Goal: Task Accomplishment & Management: Complete application form

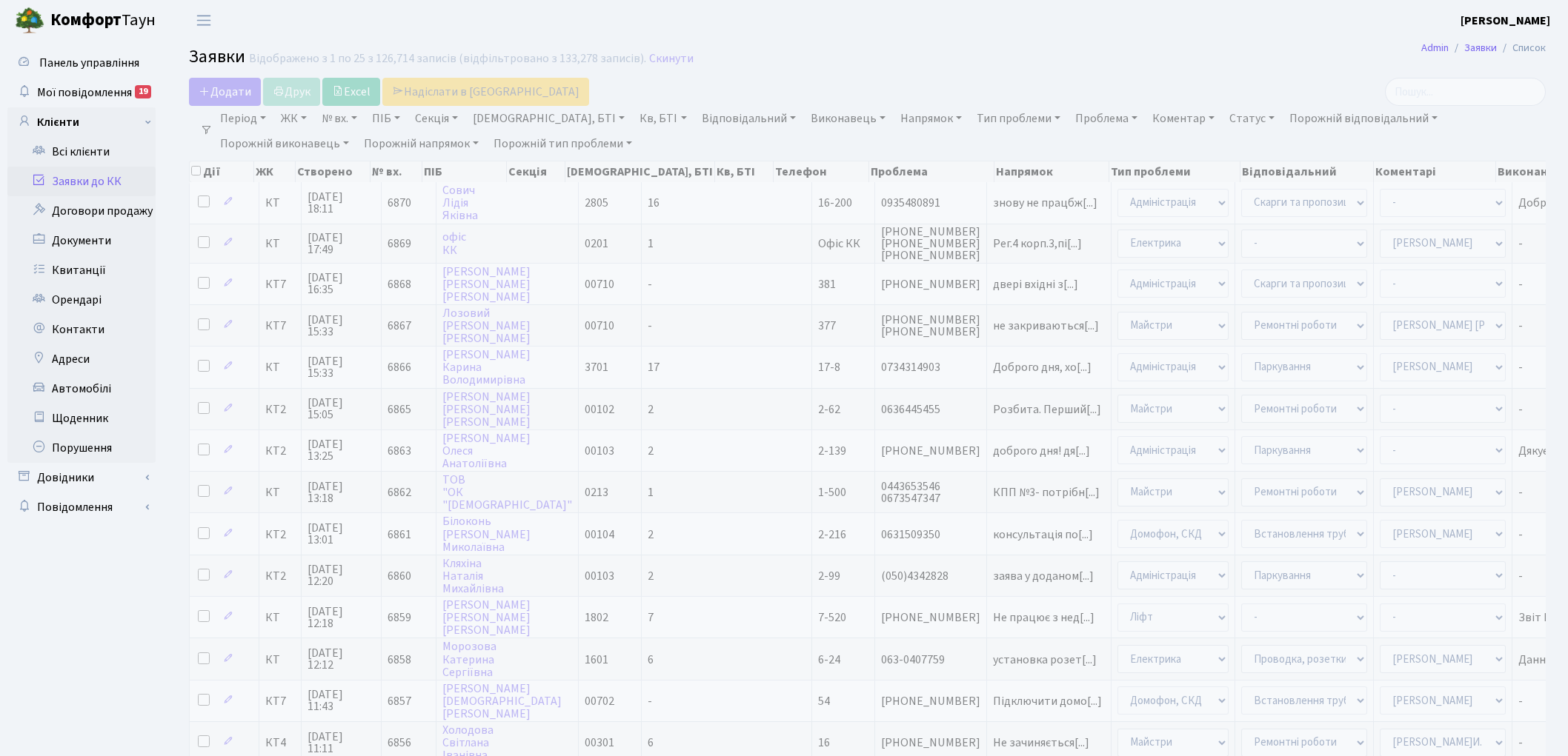
select select "25"
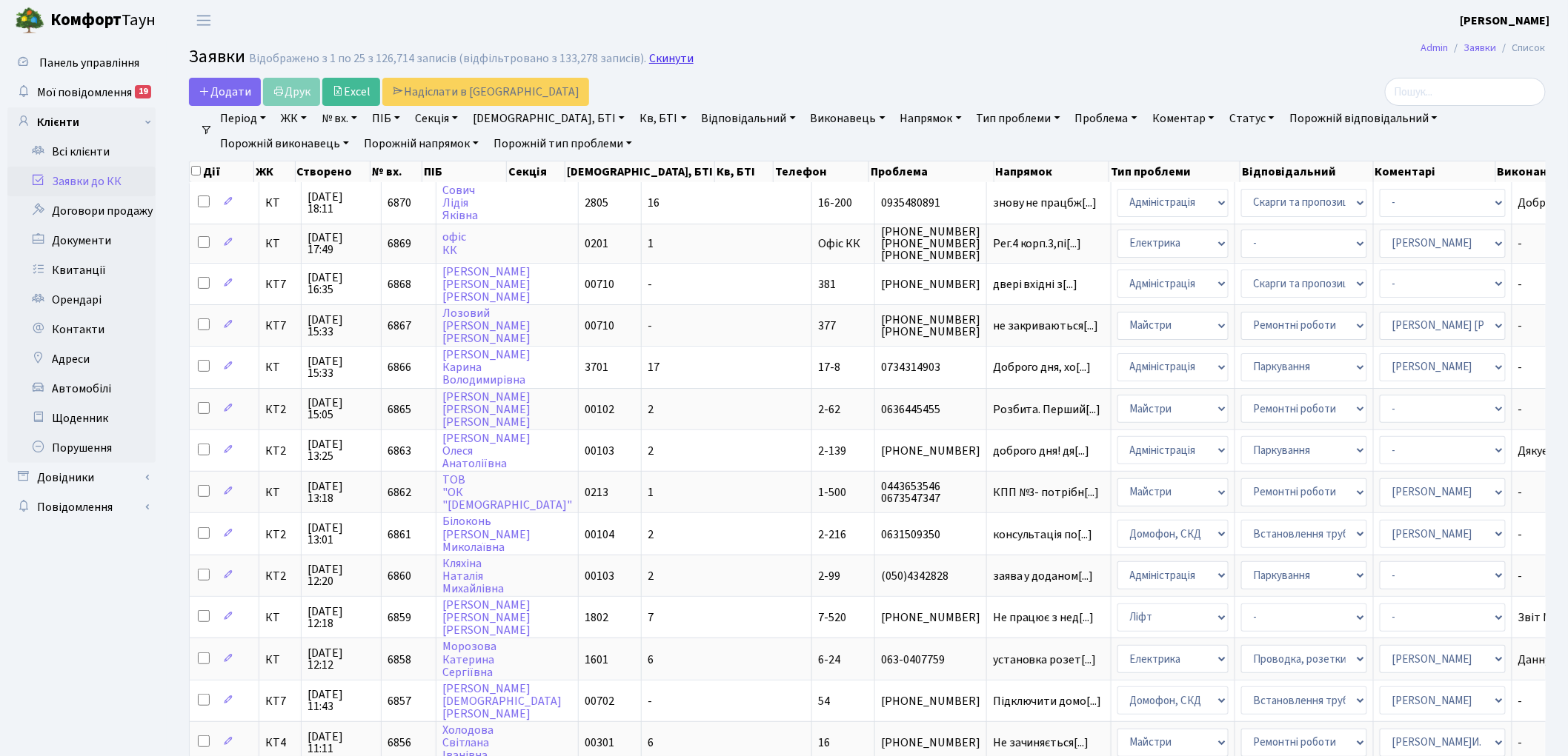
click at [665, 60] on link "Скинути" at bounding box center [671, 59] width 44 height 14
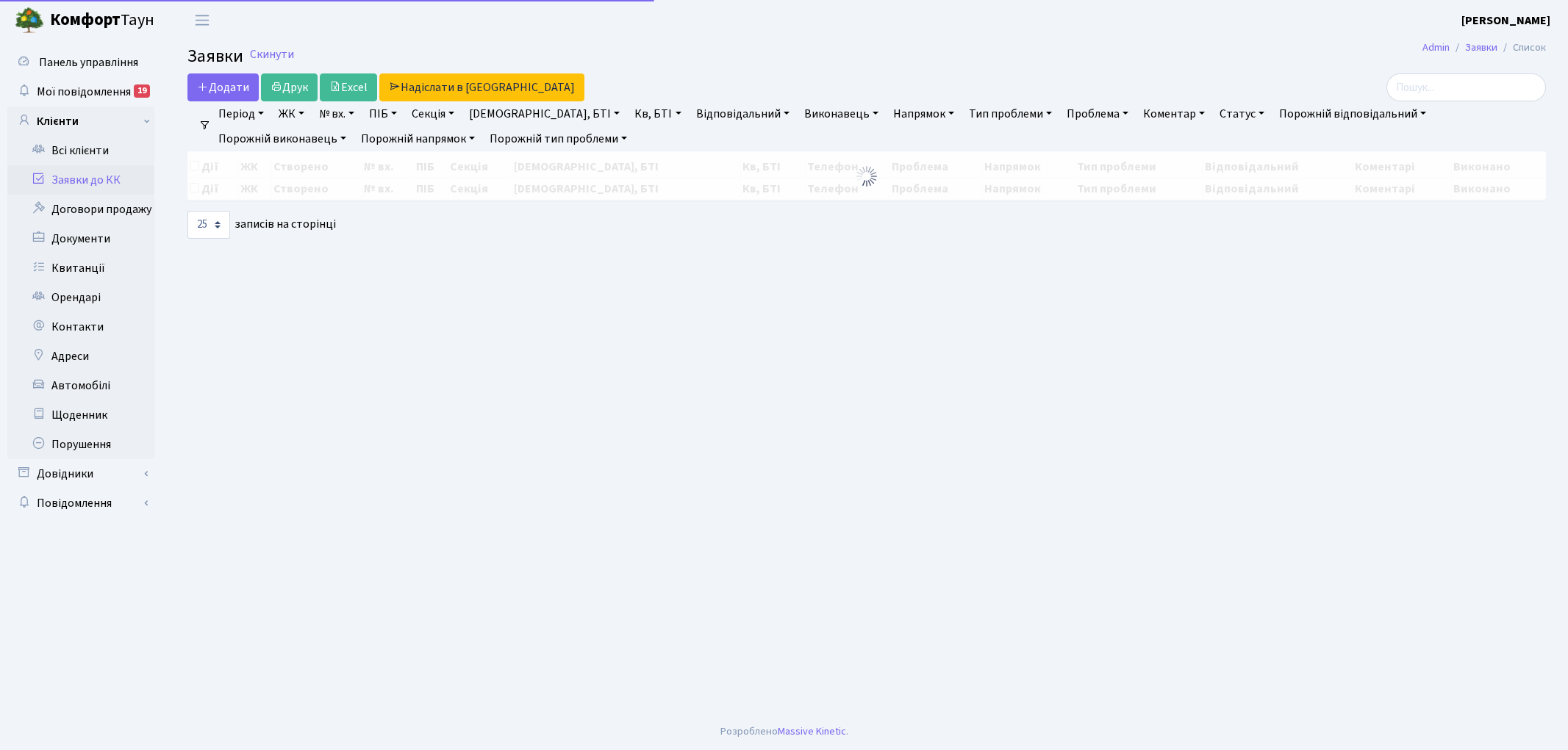
select select "25"
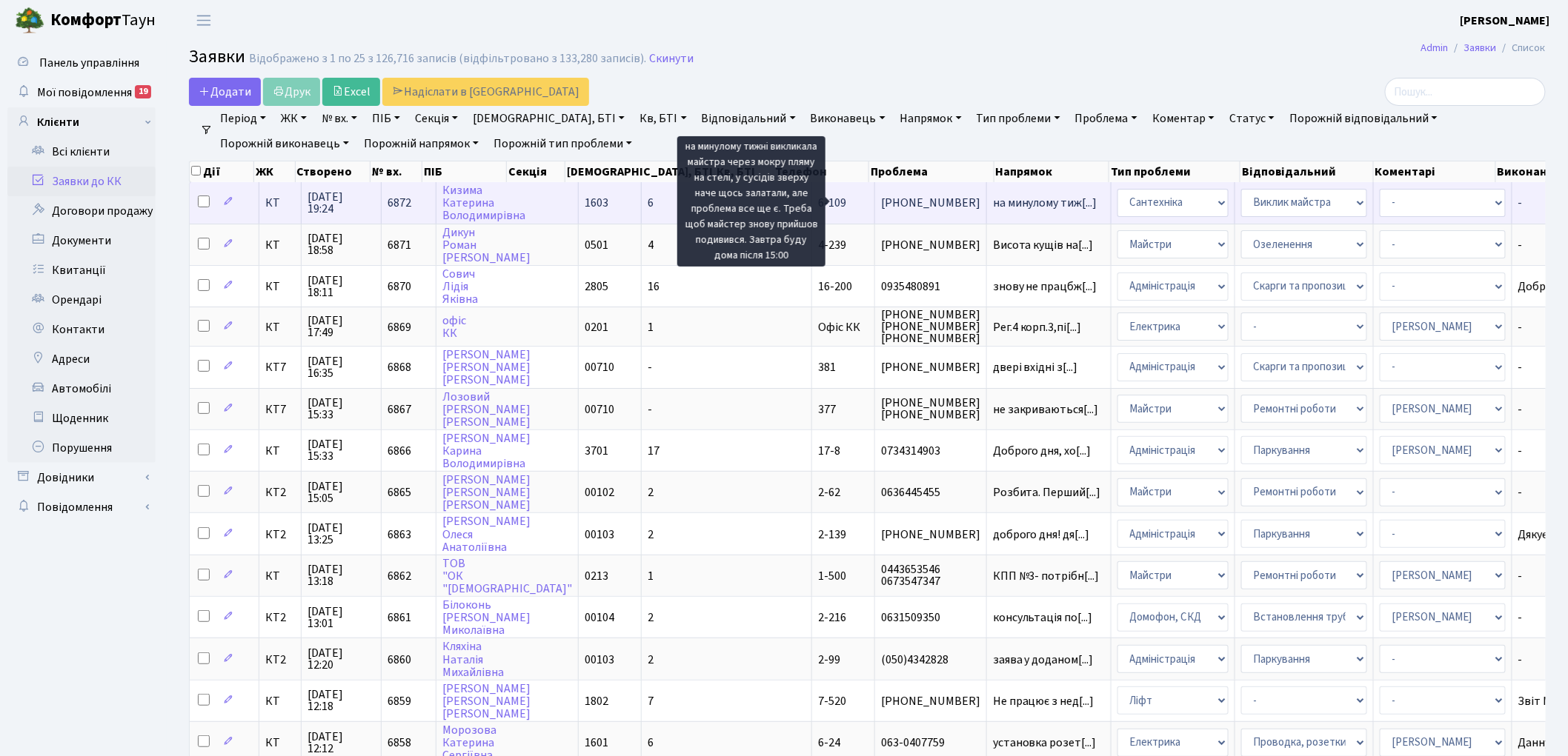
click at [993, 197] on span "на минулому тиж[...]" at bounding box center [1045, 202] width 105 height 16
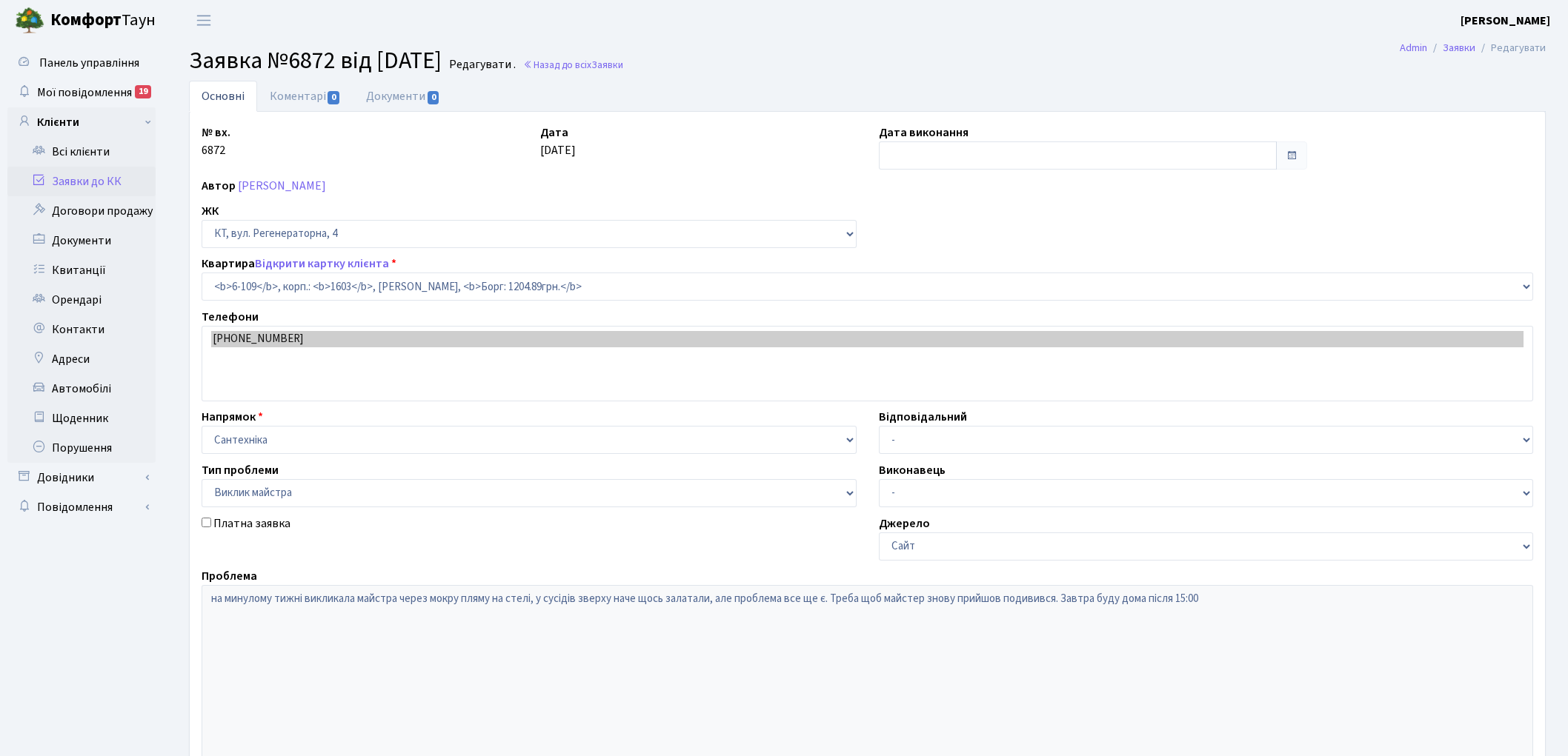
select select "5245"
select select "29"
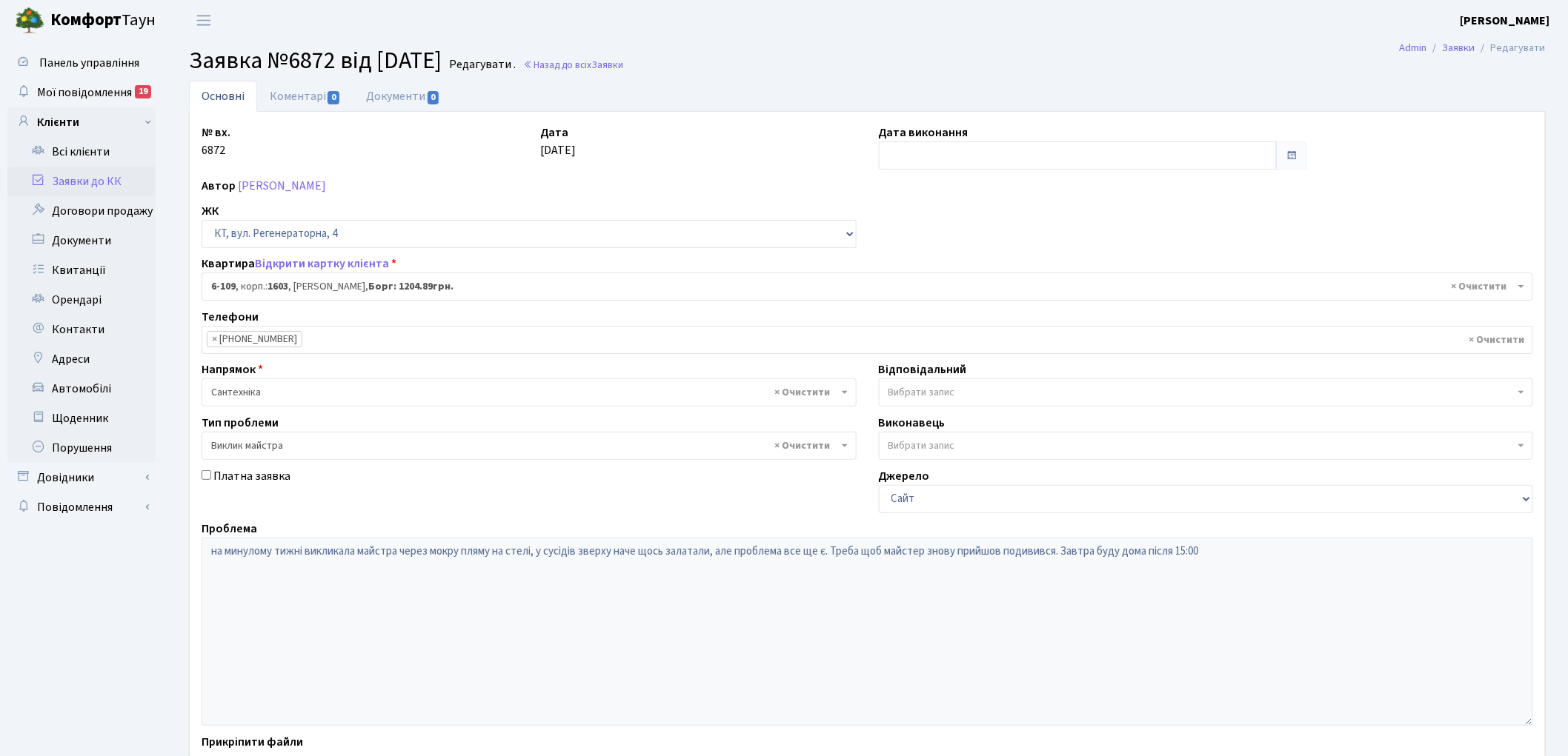
click at [998, 375] on div "Відповідальний - Адміністратор ЖК КТ Вижул В. В. Гордієнко Н.В. Дядюшкін Д.Ю. К…" at bounding box center [1207, 383] width 678 height 46
click at [998, 386] on span "Вибрати запис" at bounding box center [1202, 393] width 627 height 15
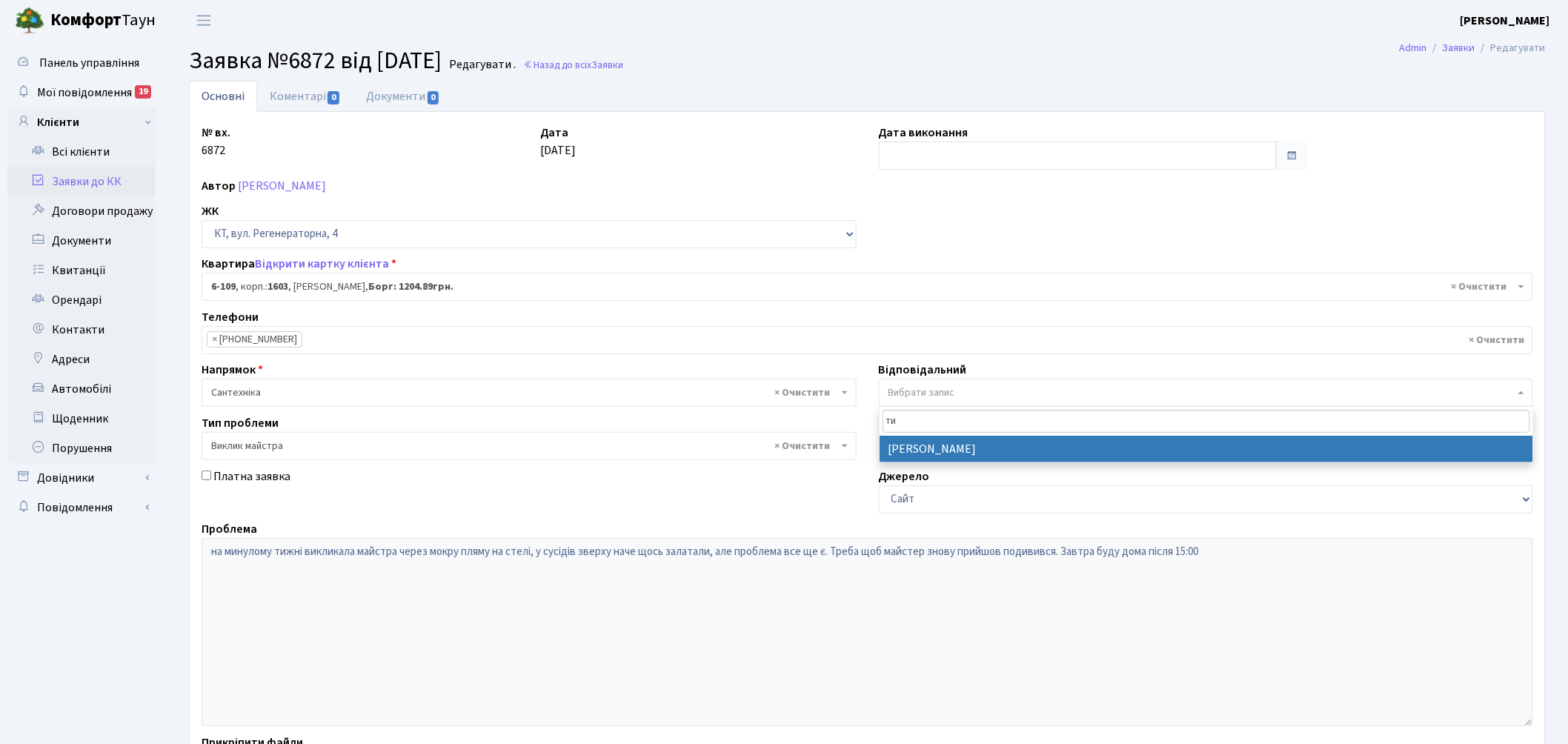
type input "ти"
select select "67"
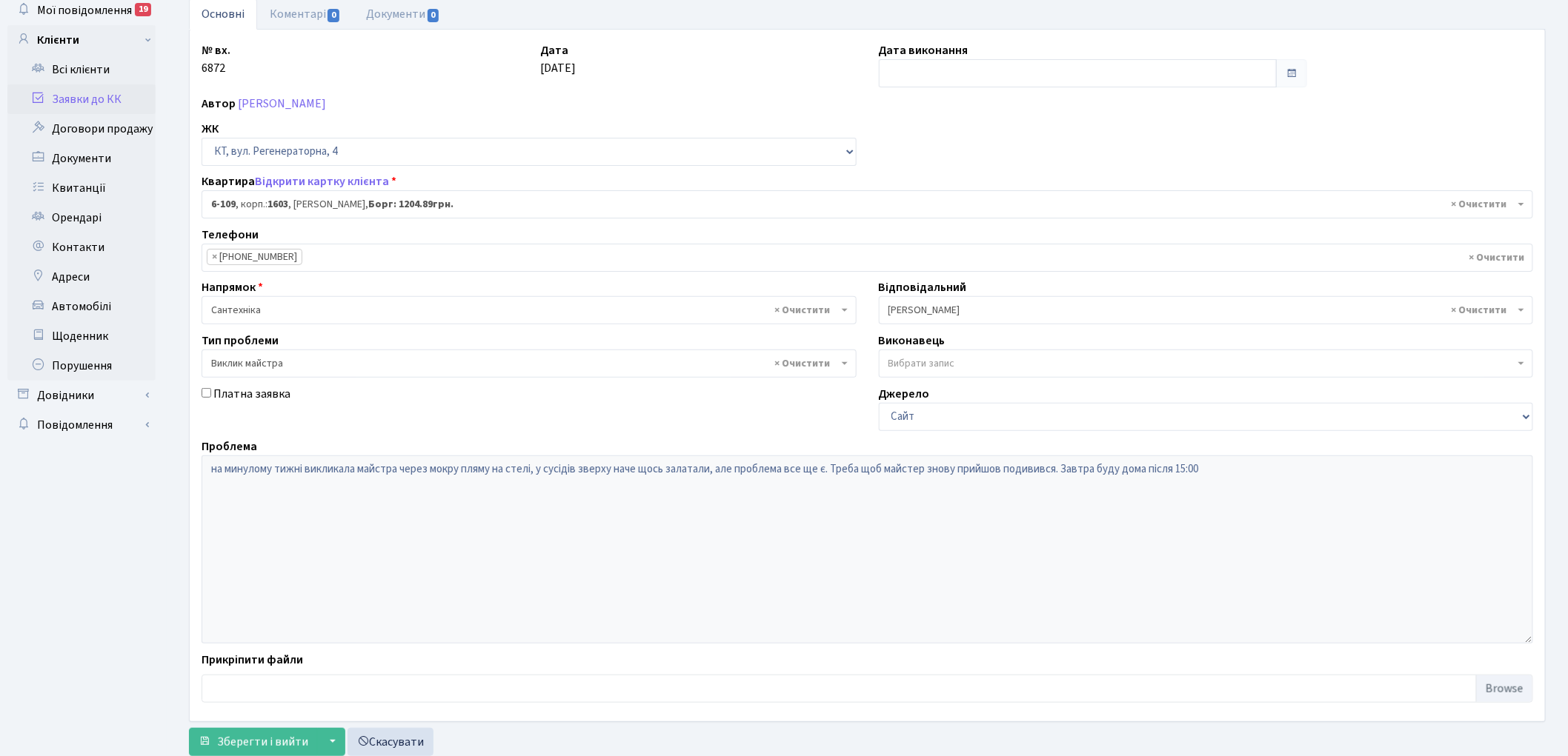
scroll to position [127, 0]
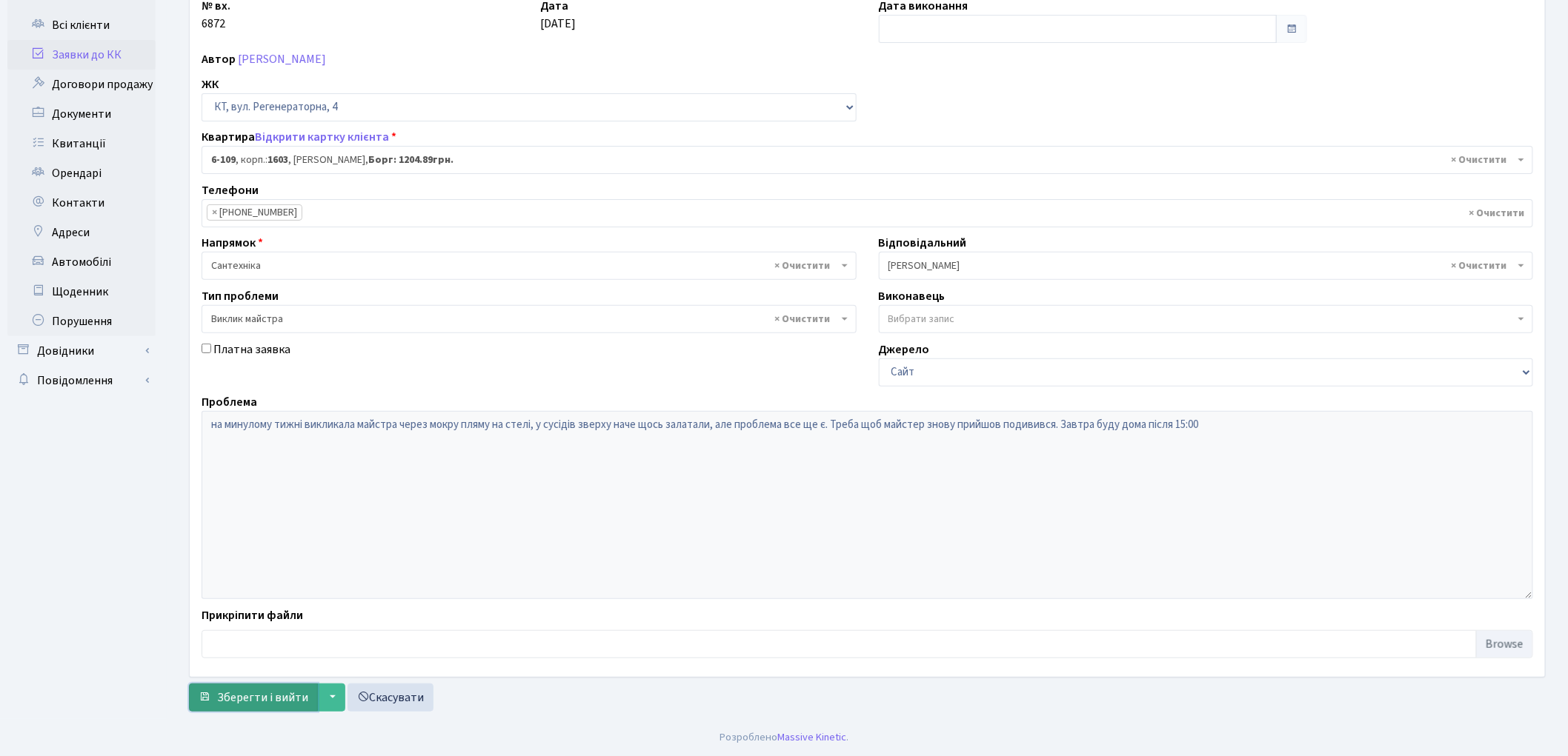
click at [247, 697] on span "Зберегти і вийти" at bounding box center [263, 697] width 91 height 16
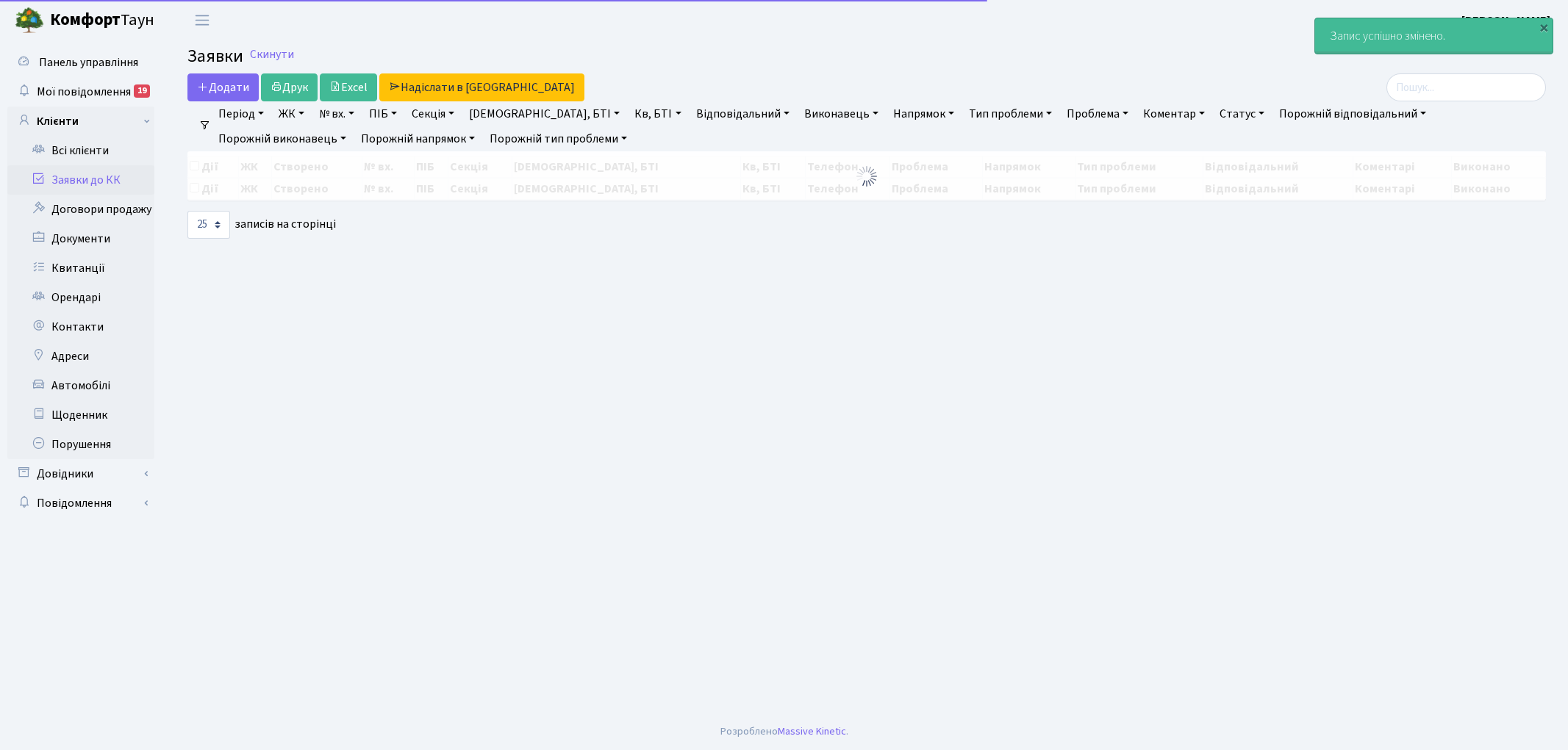
select select "25"
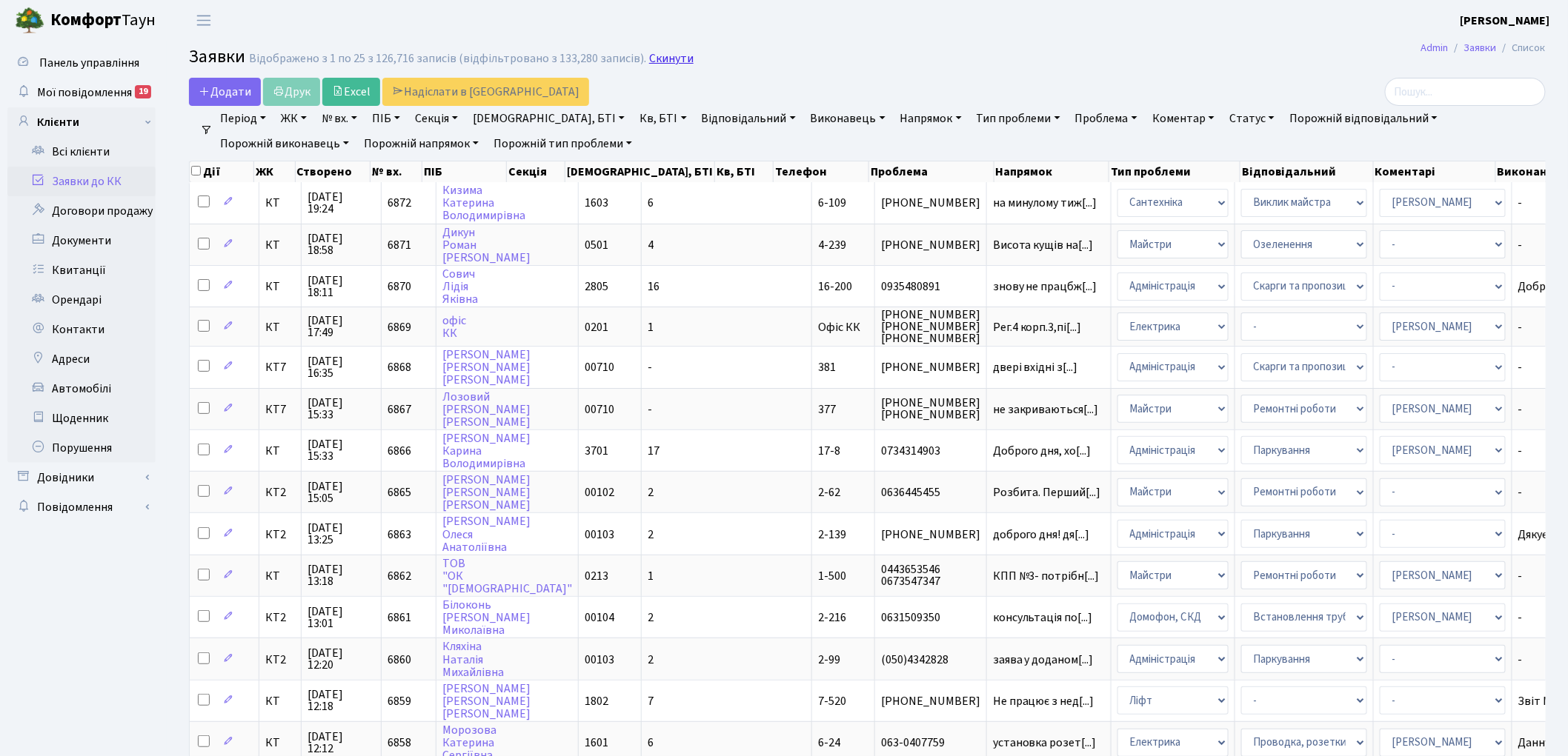
click at [657, 58] on link "Скинути" at bounding box center [671, 59] width 44 height 14
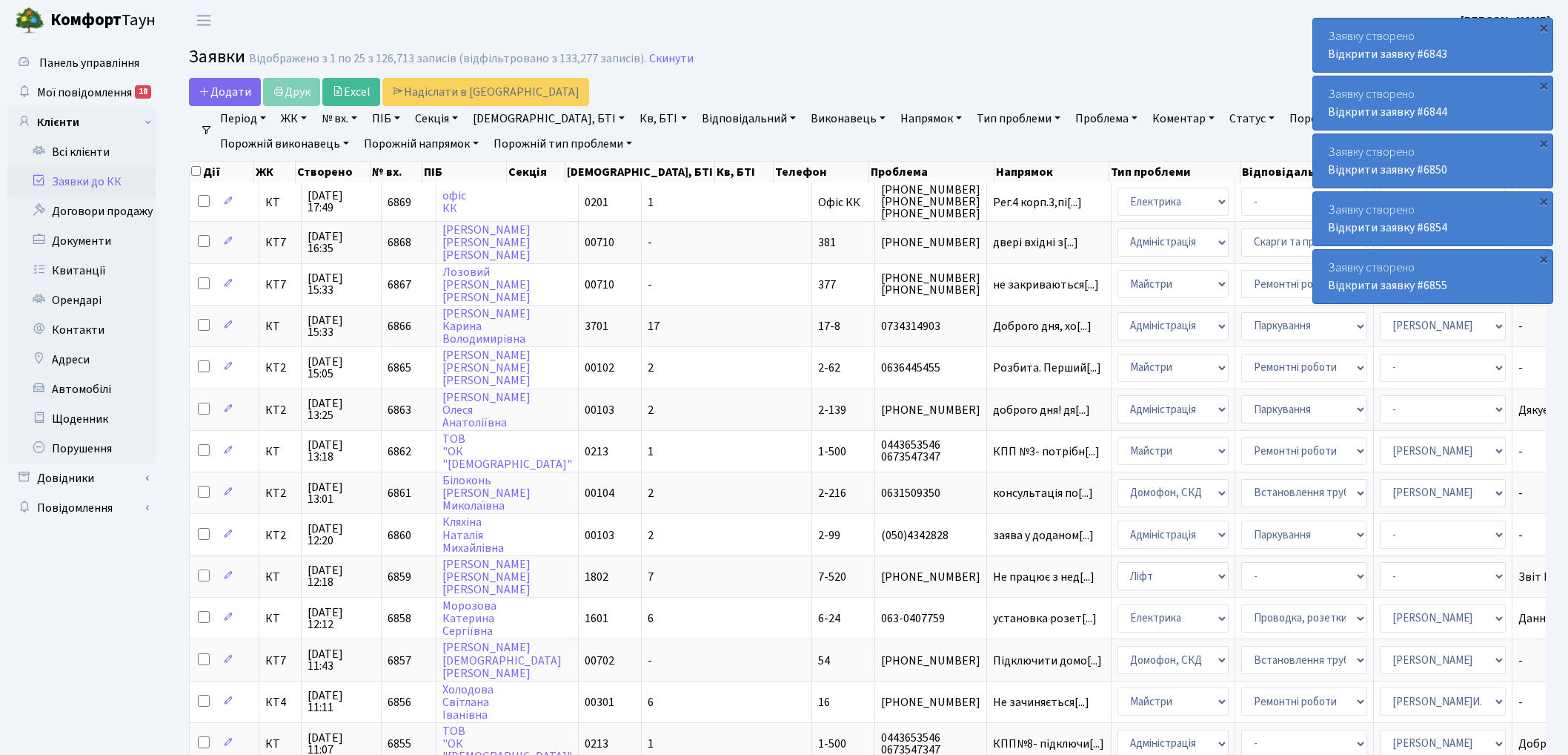
select select "25"
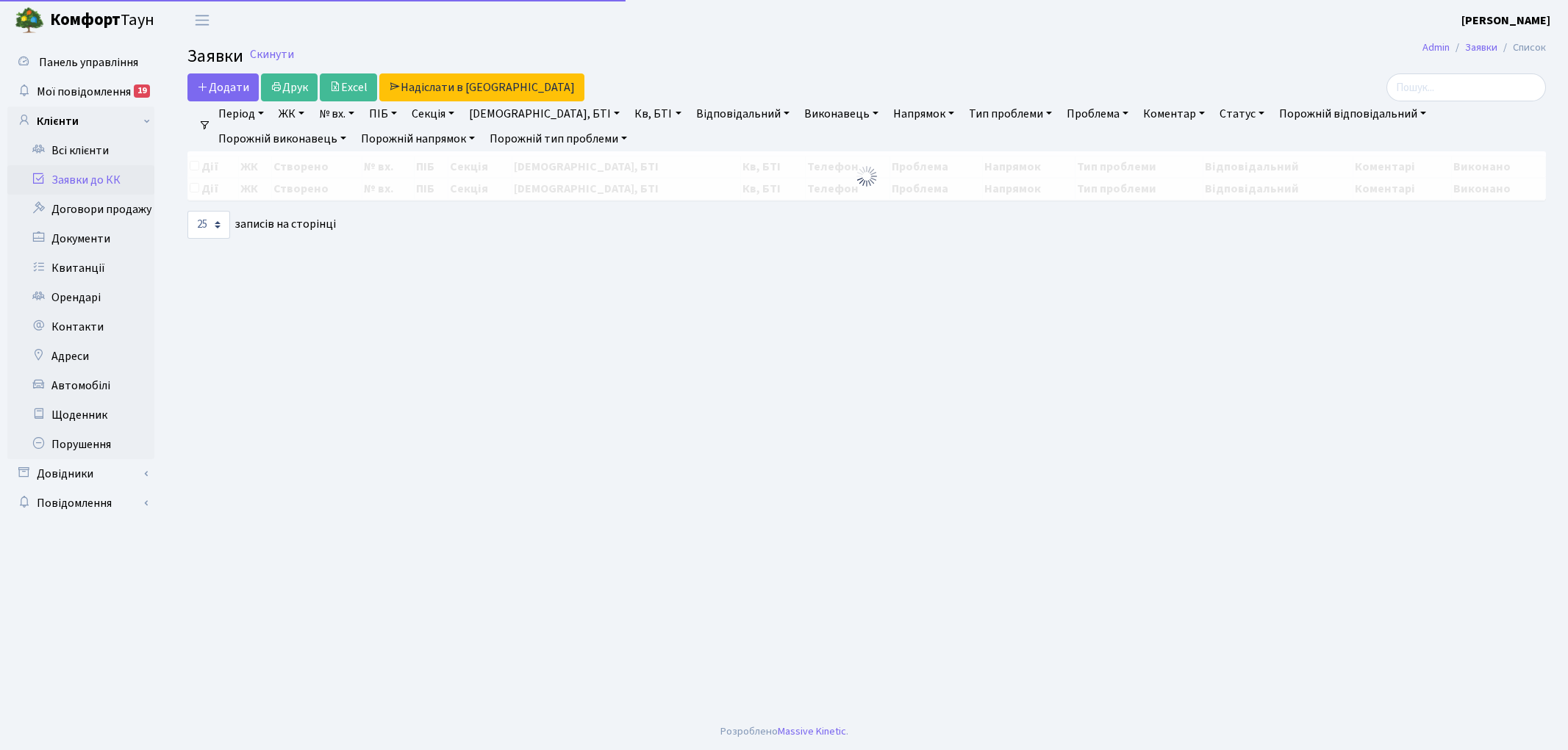
select select "25"
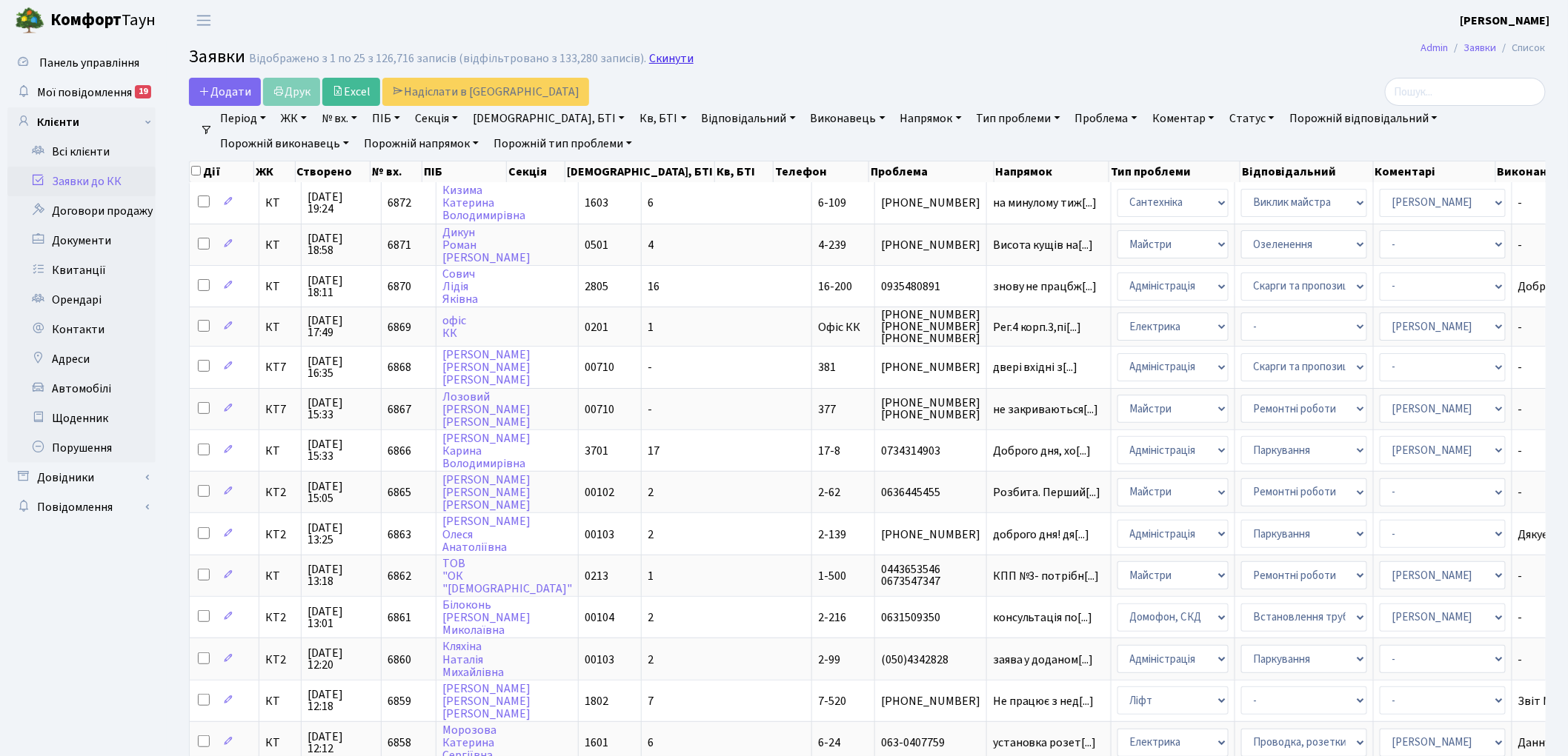
click at [654, 58] on link "Скинути" at bounding box center [671, 59] width 44 height 14
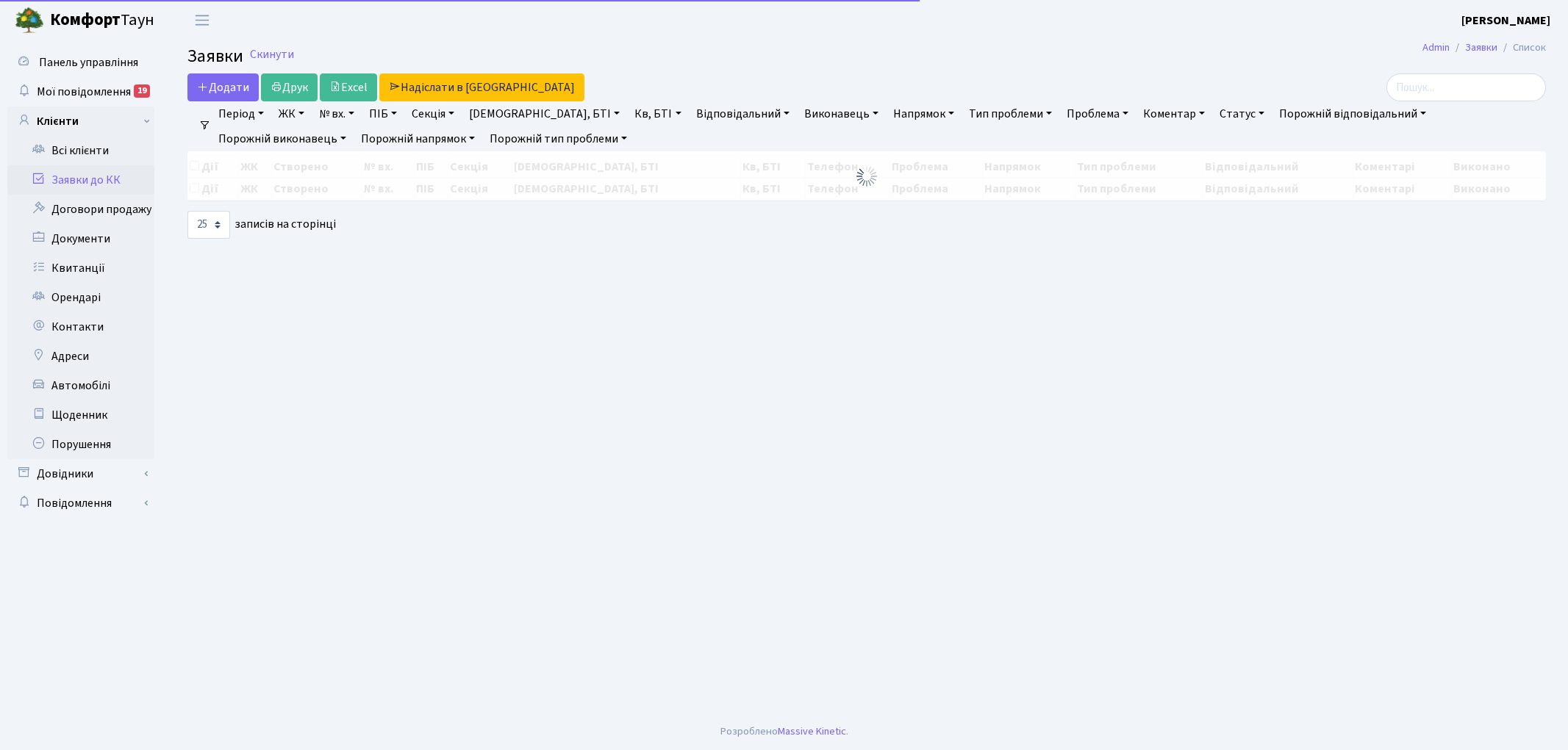
select select "25"
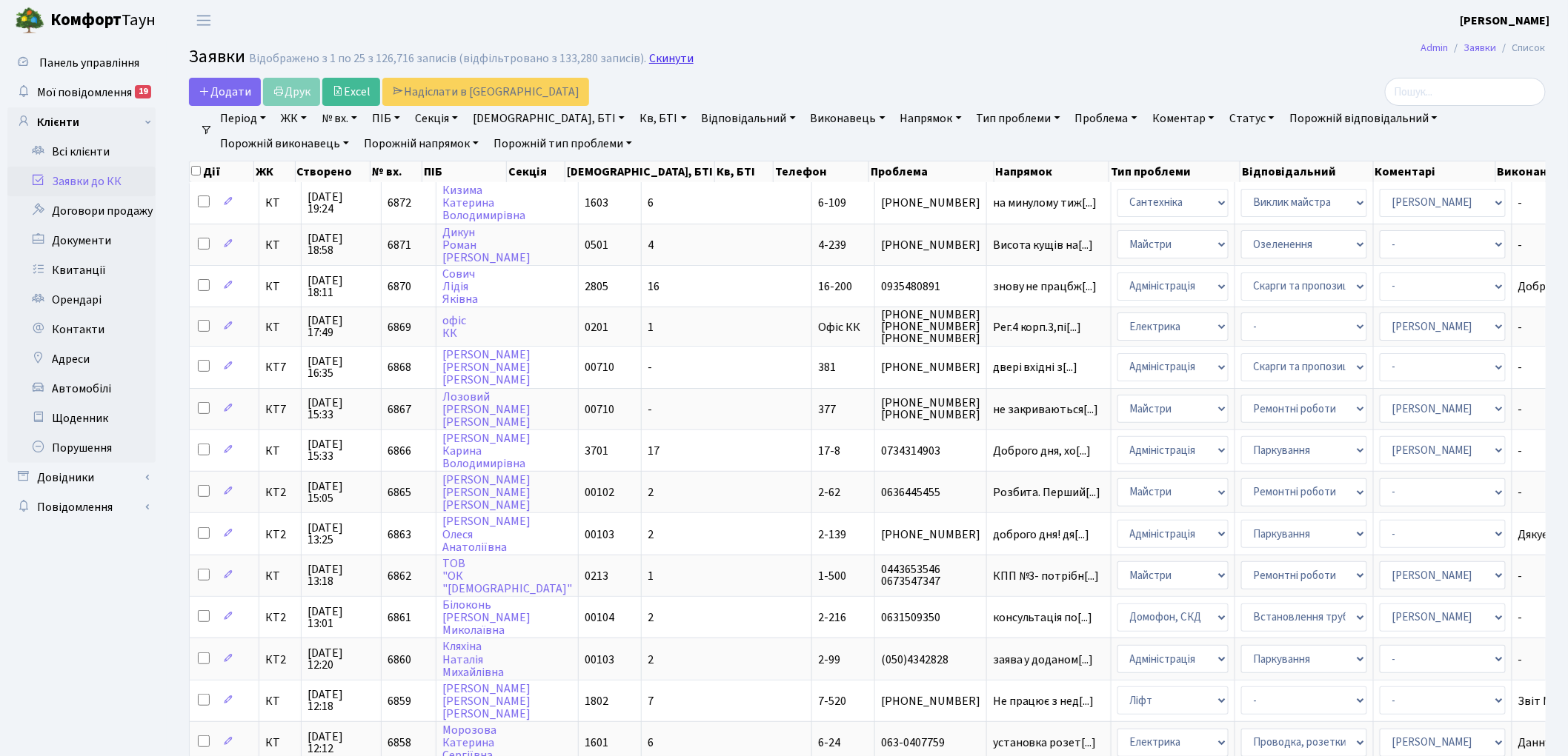
click at [650, 61] on link "Скинути" at bounding box center [671, 59] width 44 height 14
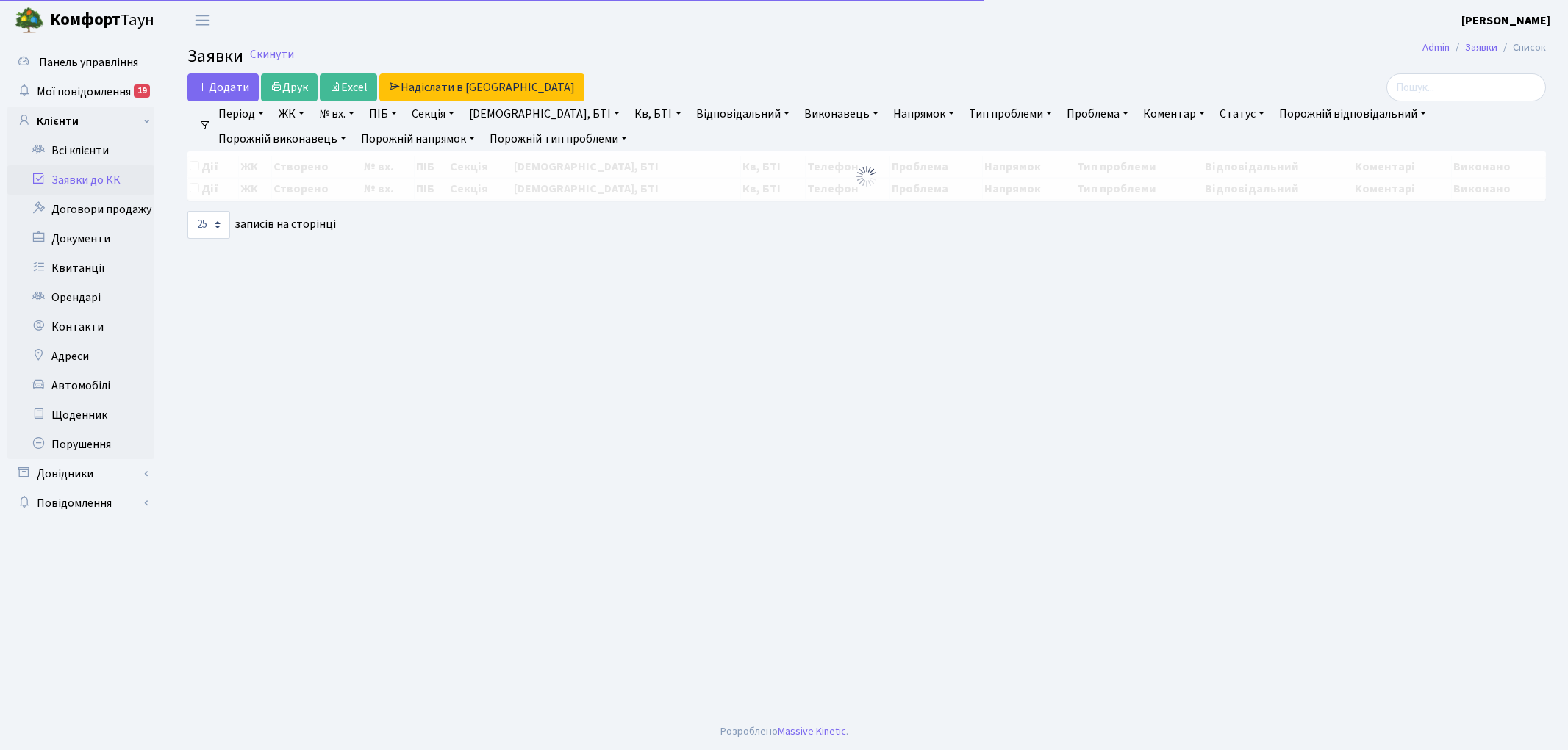
select select "25"
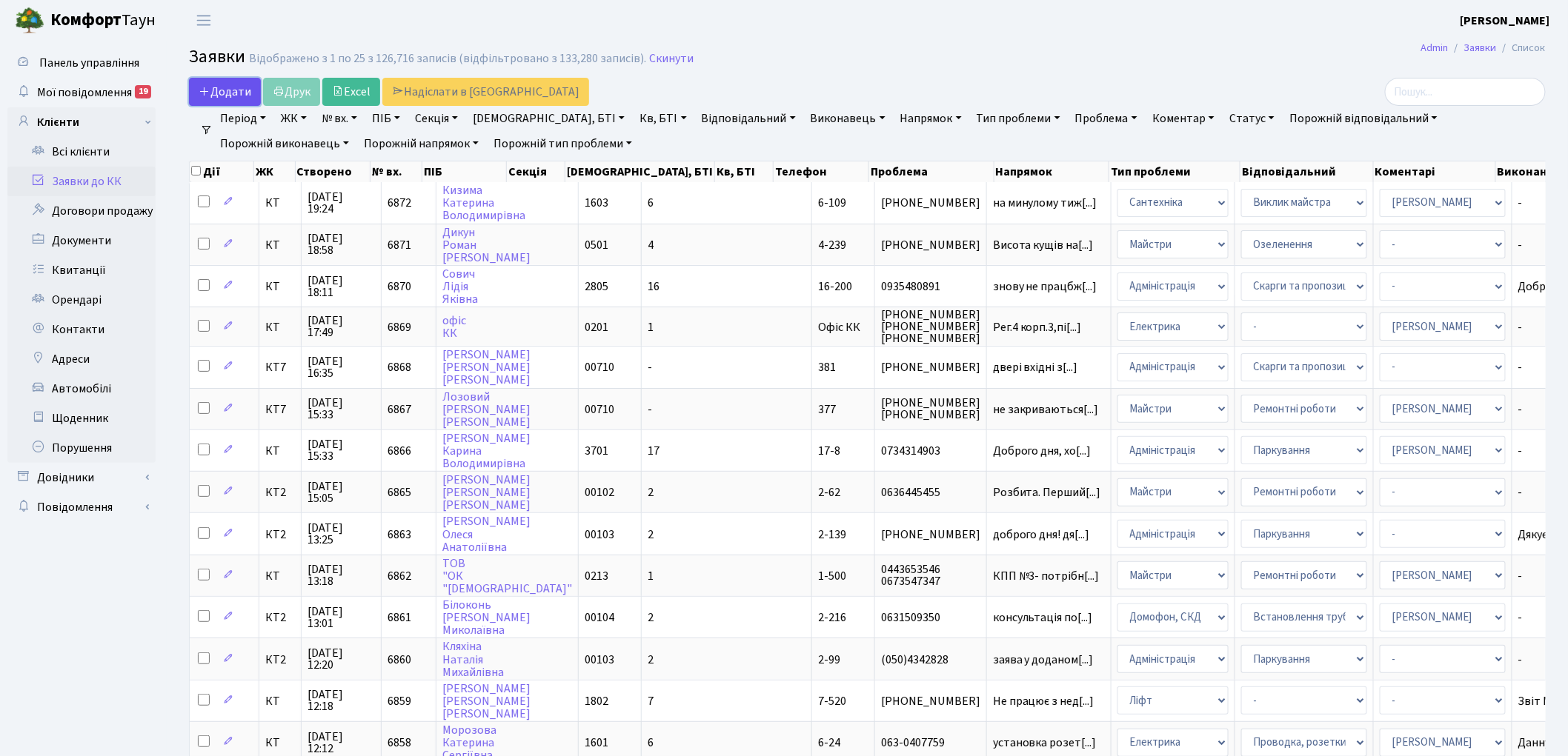
click at [205, 93] on icon at bounding box center [204, 91] width 12 height 12
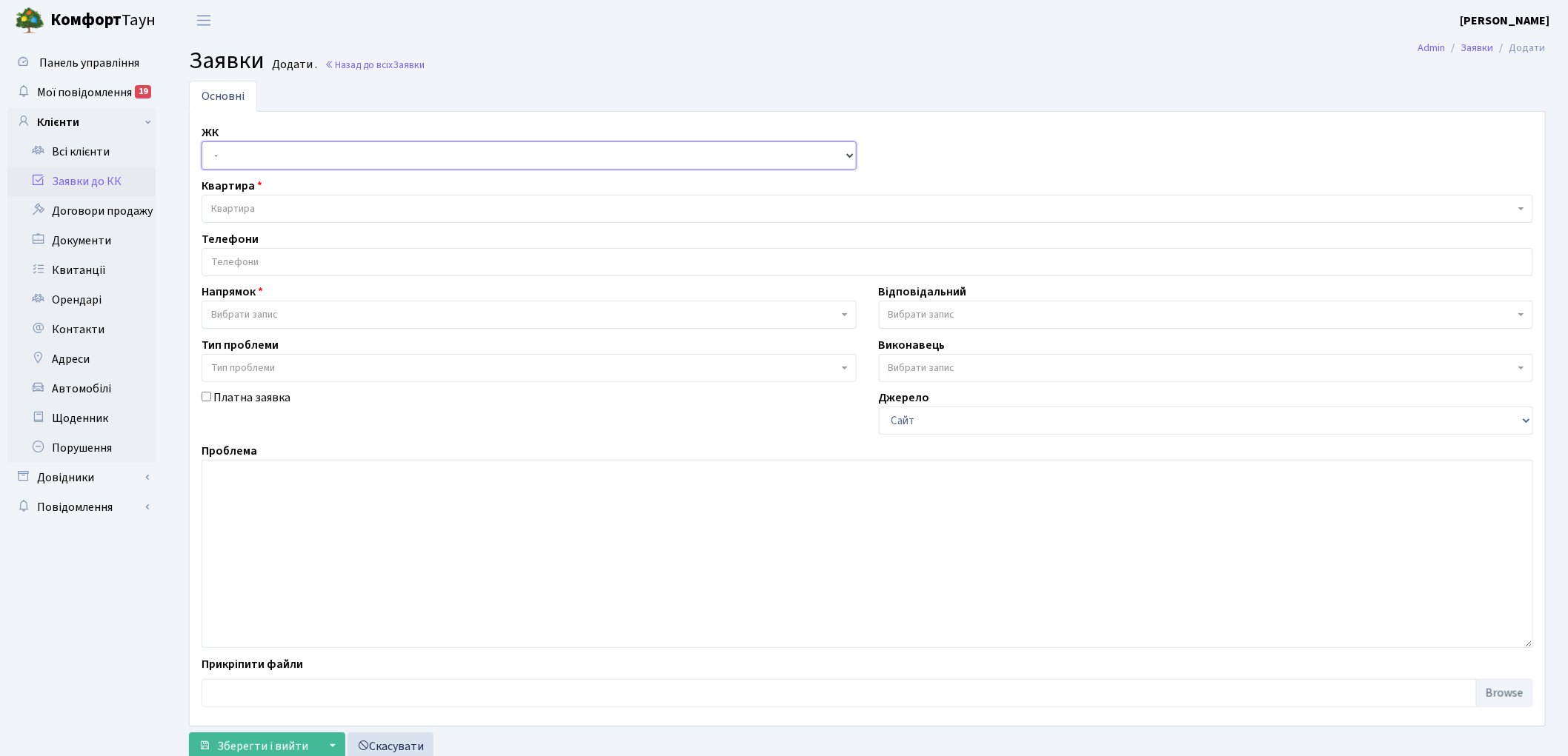
click at [244, 156] on select "- КТ, вул. Регенераторна, 4 КТ2, просп. Соборності, 17 КТ3, вул. Березнева, 16 …" at bounding box center [529, 156] width 655 height 28
select select "271"
click at [202, 141] on select "- КТ, вул. Регенераторна, 4 КТ2, просп. Соборності, 17 КТ3, вул. Березнева, 16 …" at bounding box center [529, 156] width 655 height 28
select select
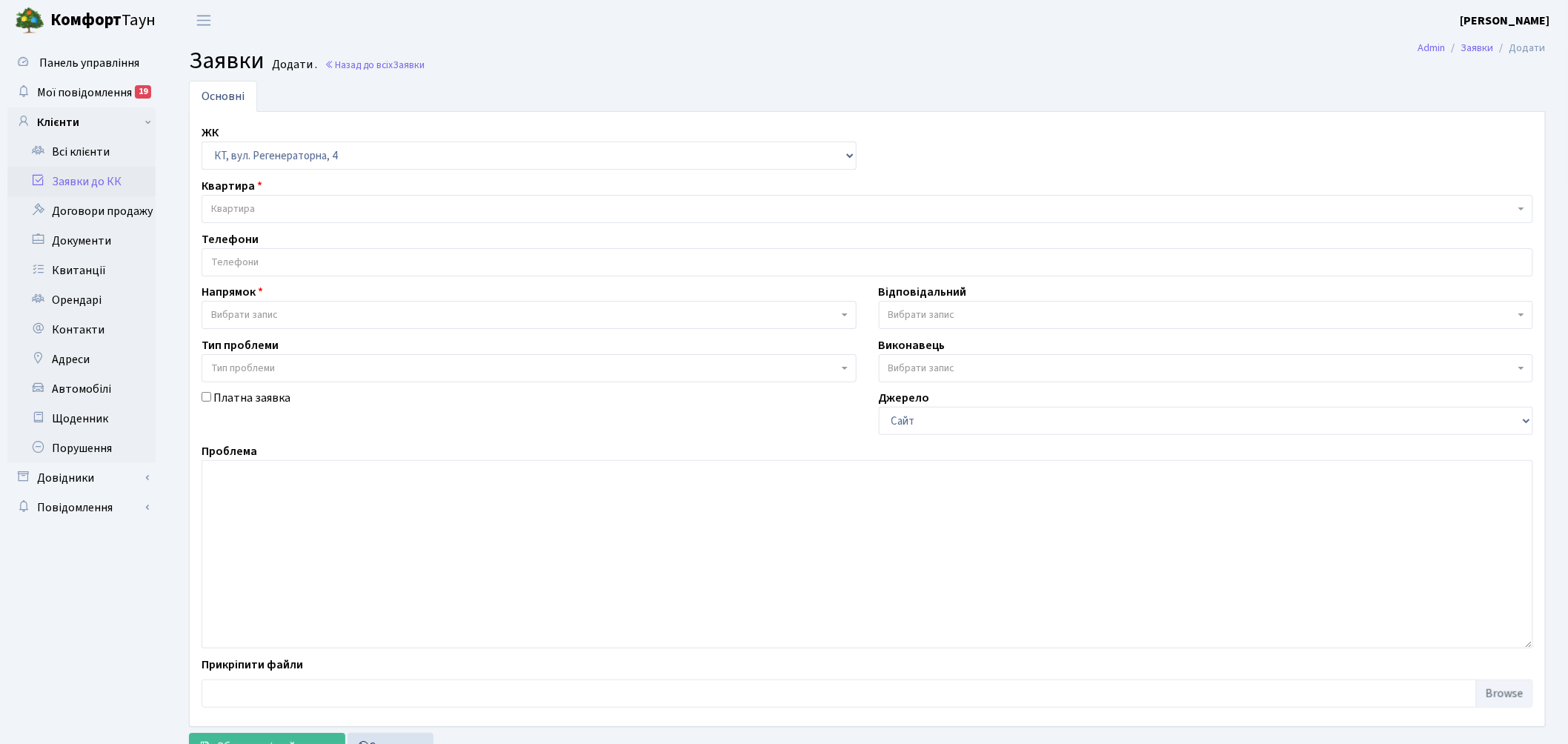
click at [256, 209] on span "Квартира" at bounding box center [863, 209] width 1304 height 15
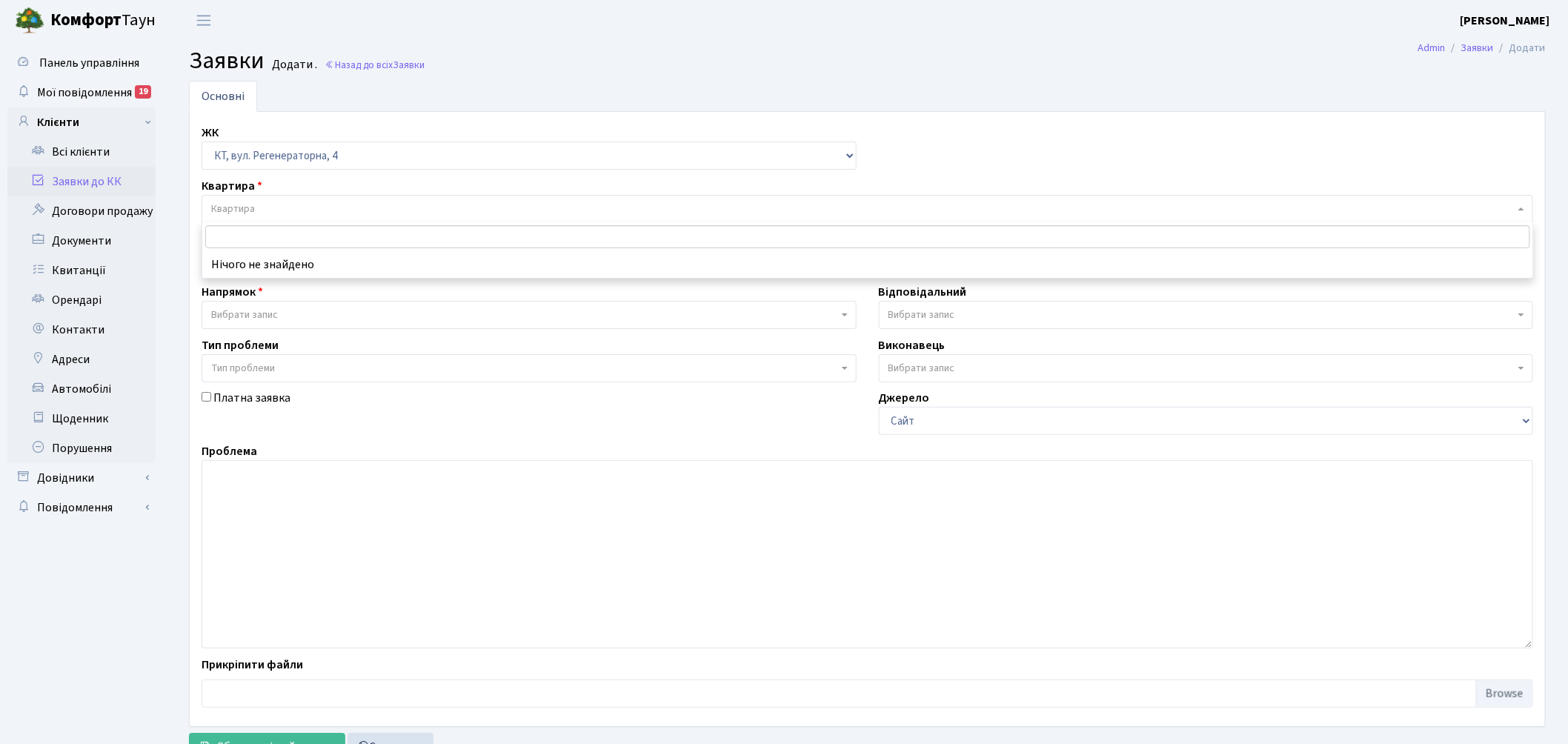
type input "2"
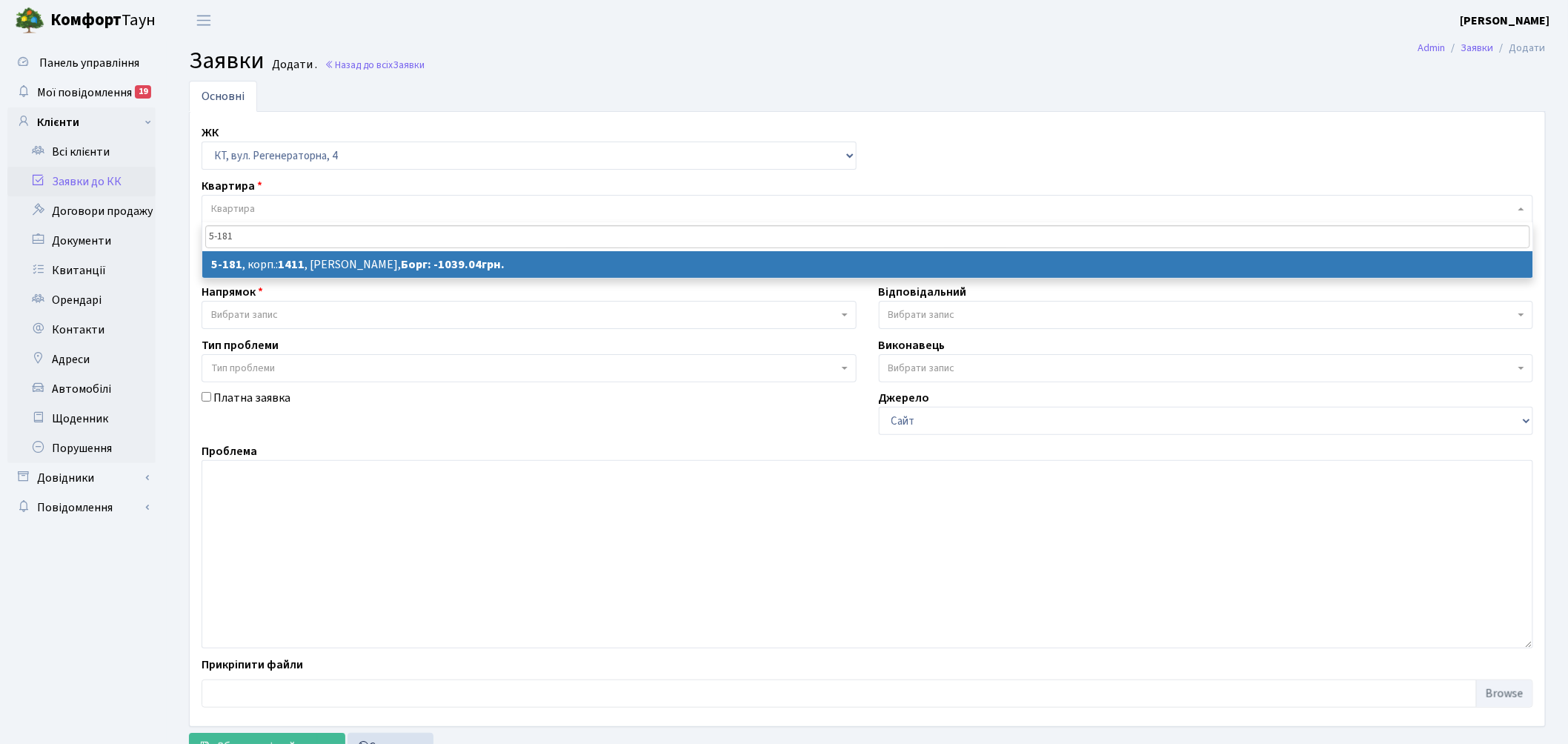
type input "5-181"
select select
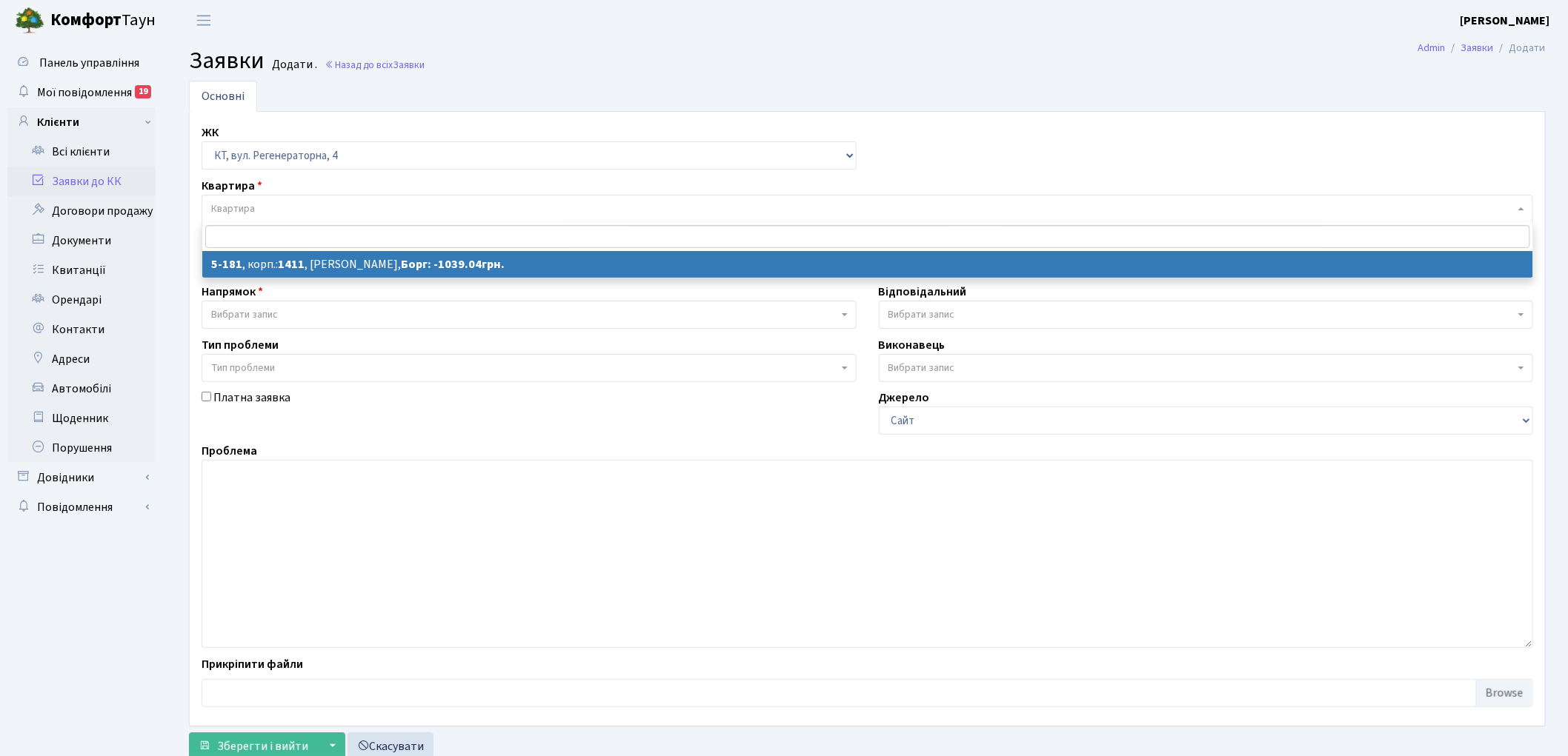
select select "2339"
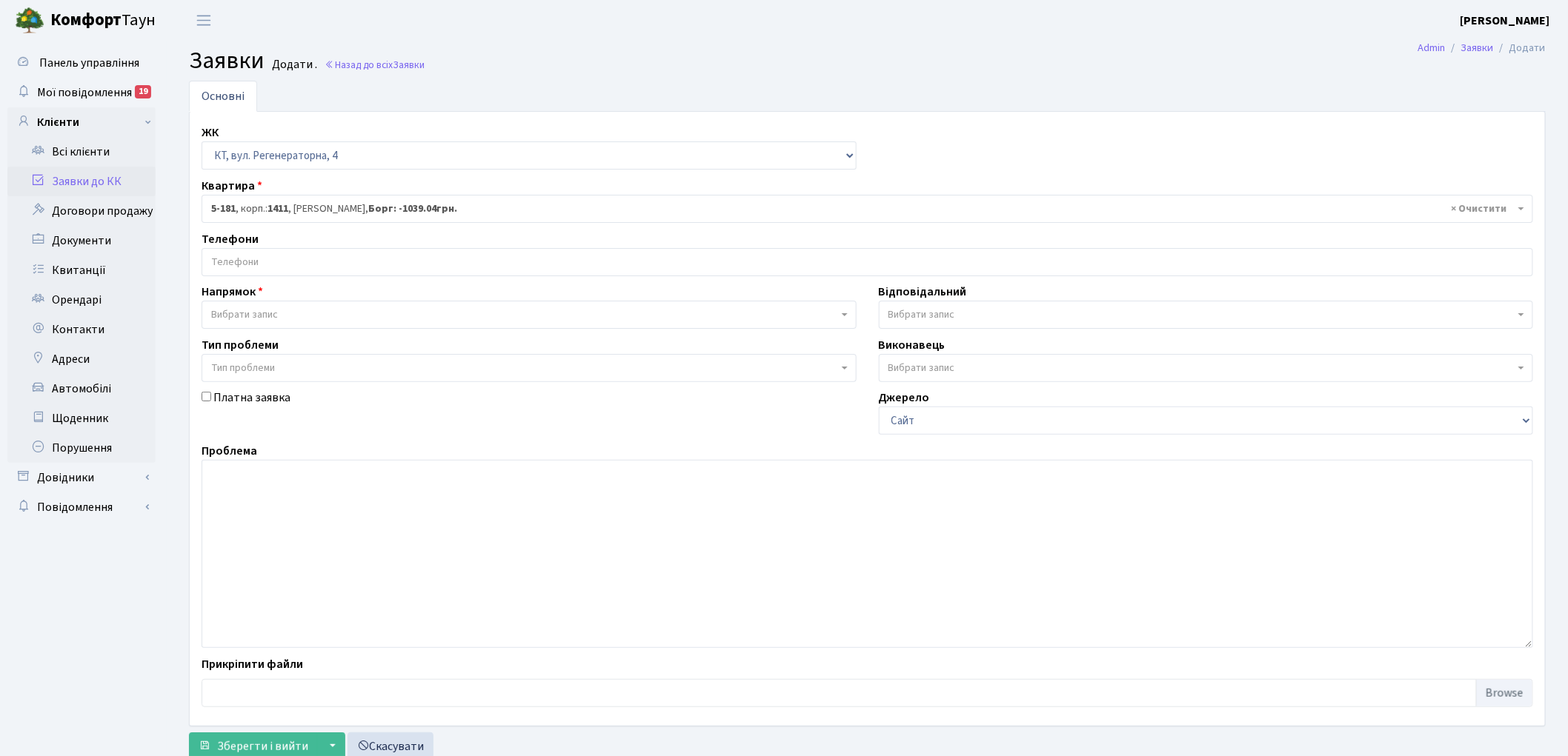
click at [242, 319] on span "Вибрати запис" at bounding box center [244, 315] width 67 height 15
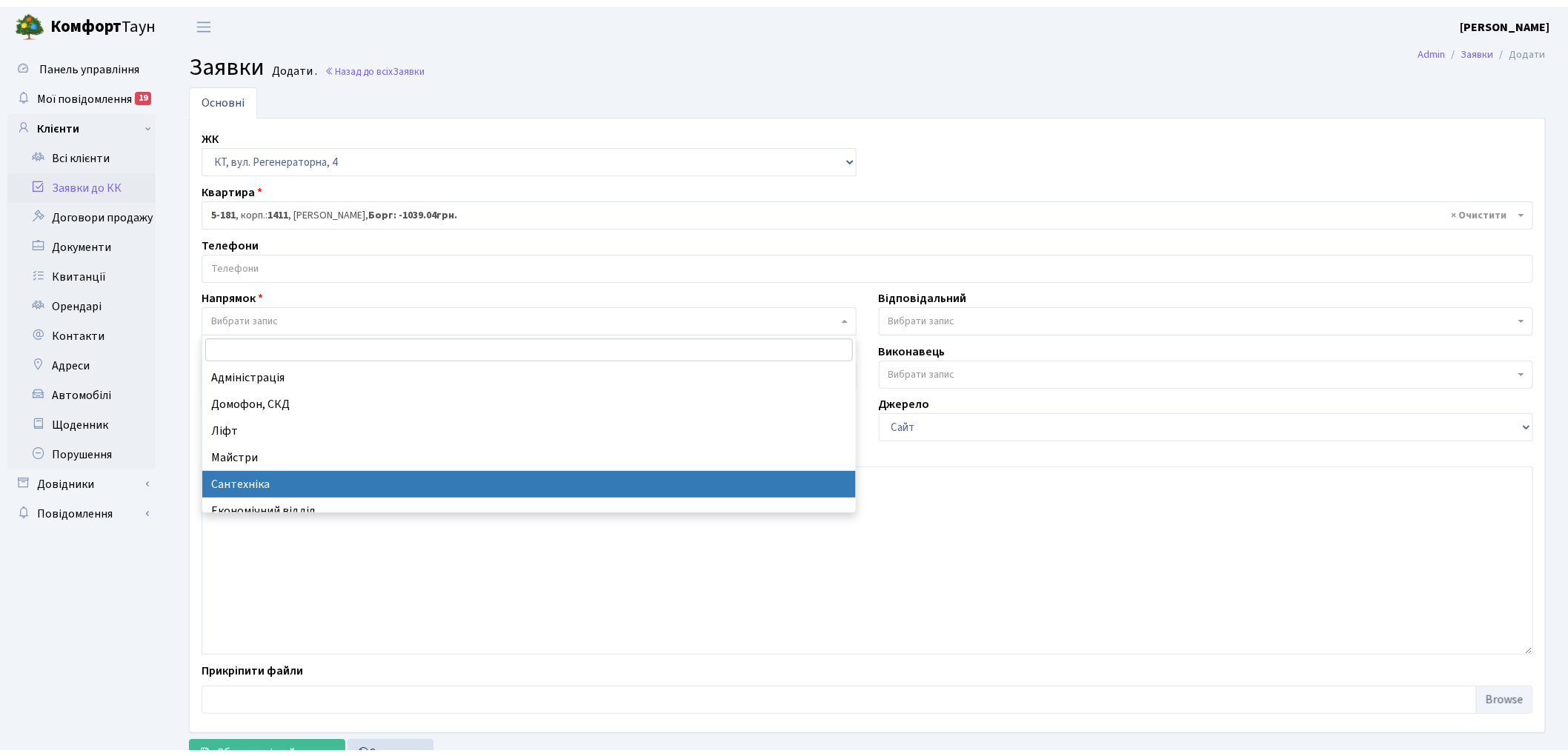
scroll to position [82, 0]
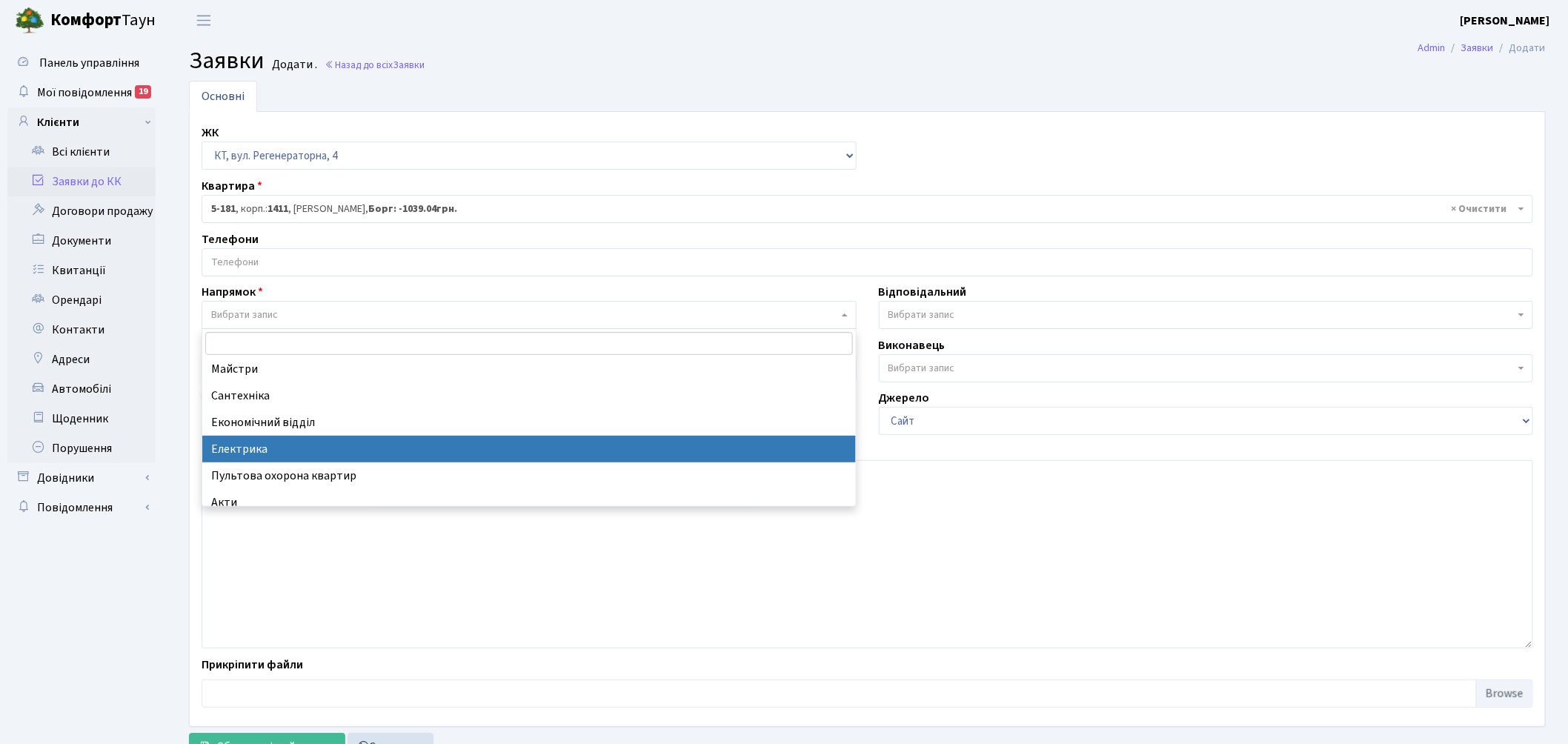
select select "3"
select select
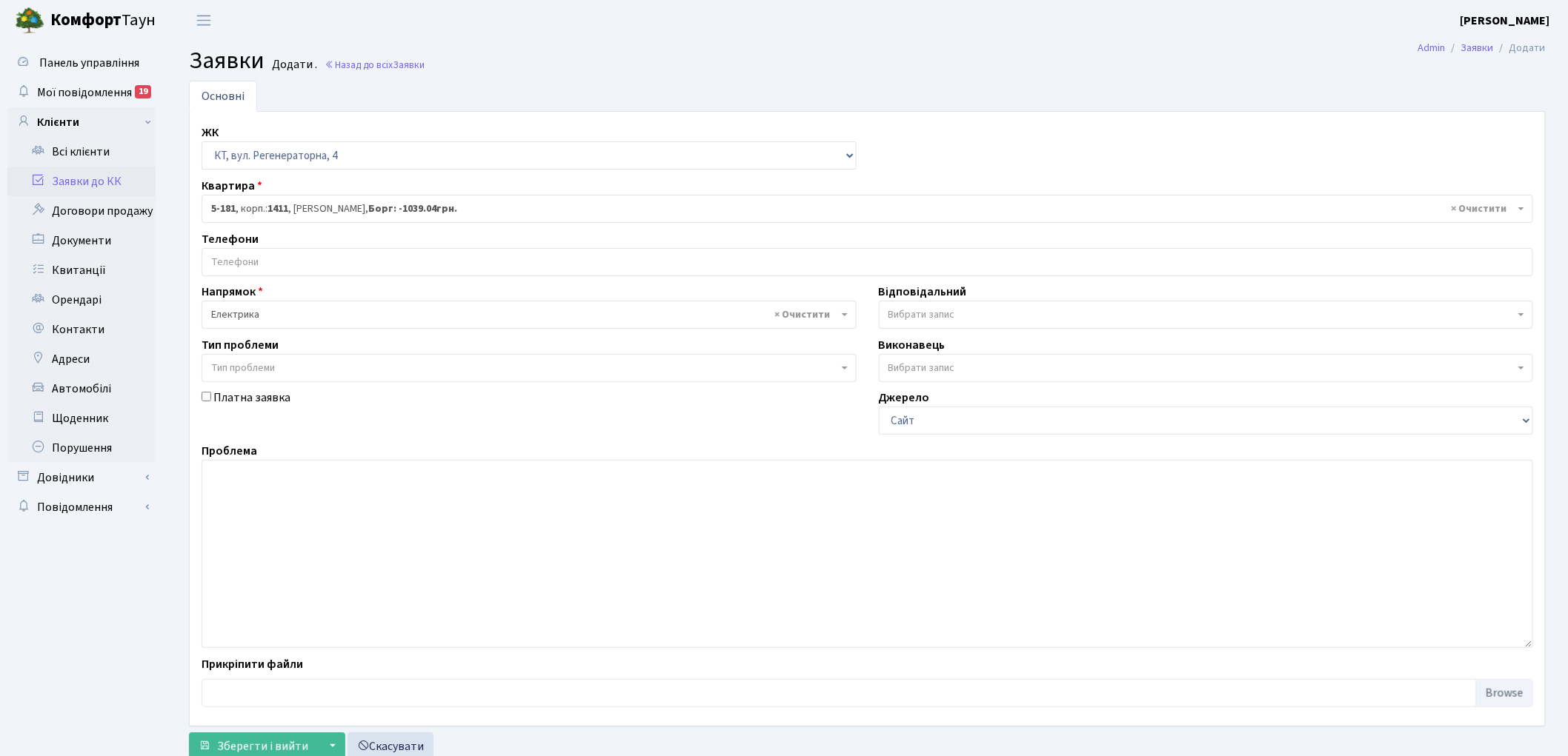
click at [1022, 313] on span "Вибрати запис" at bounding box center [1202, 315] width 627 height 15
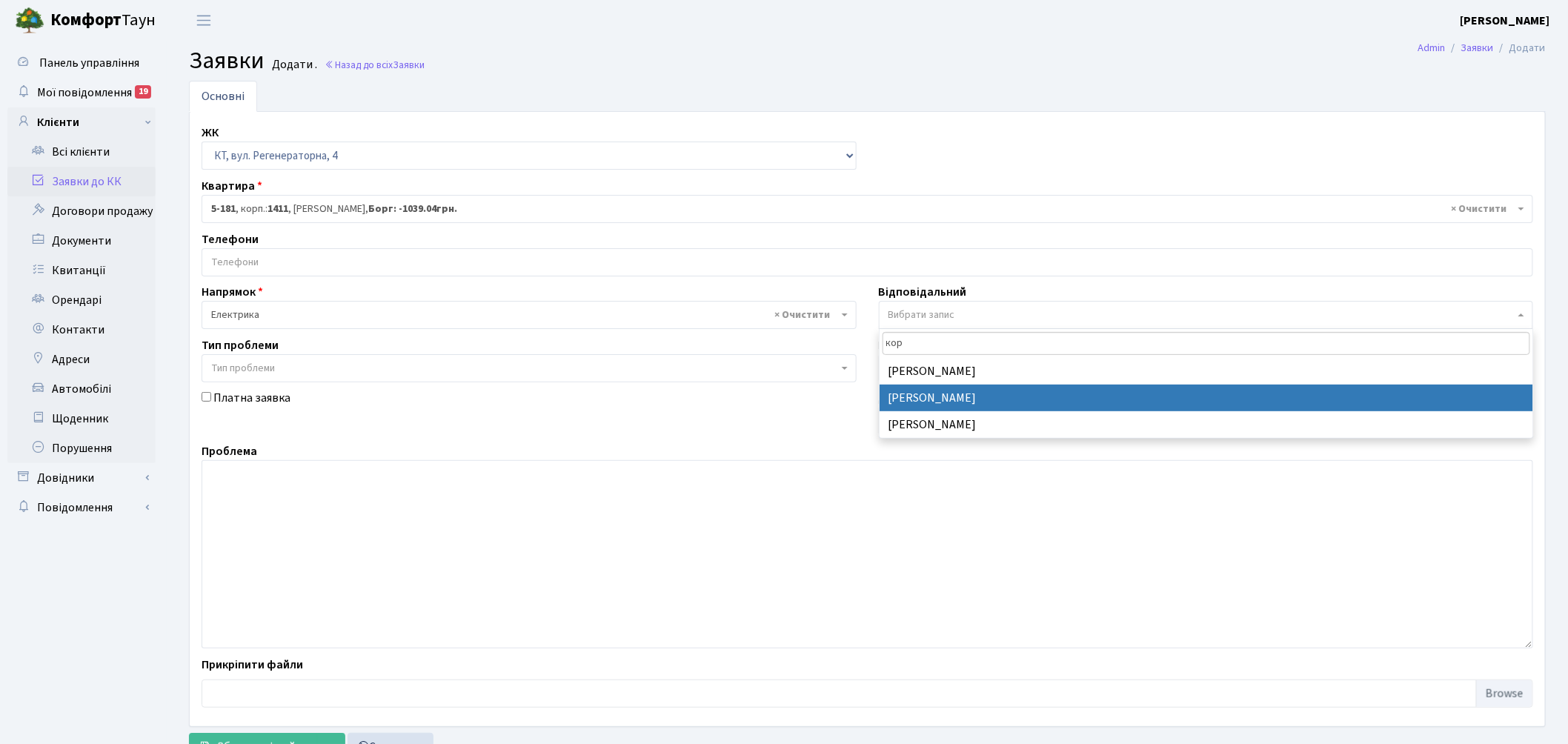
type input "кор"
select select "22"
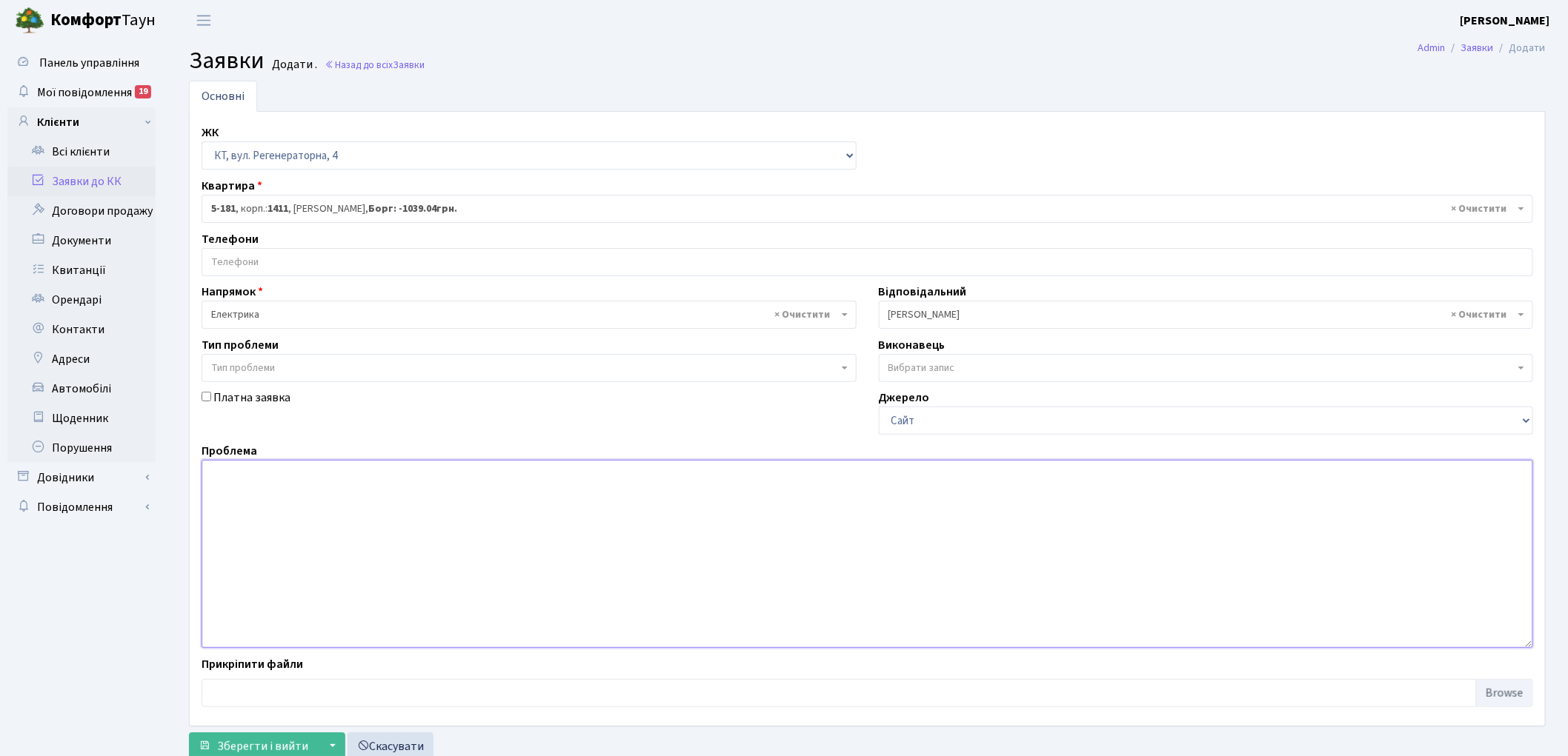
click at [424, 586] on textarea at bounding box center [868, 554] width 1332 height 188
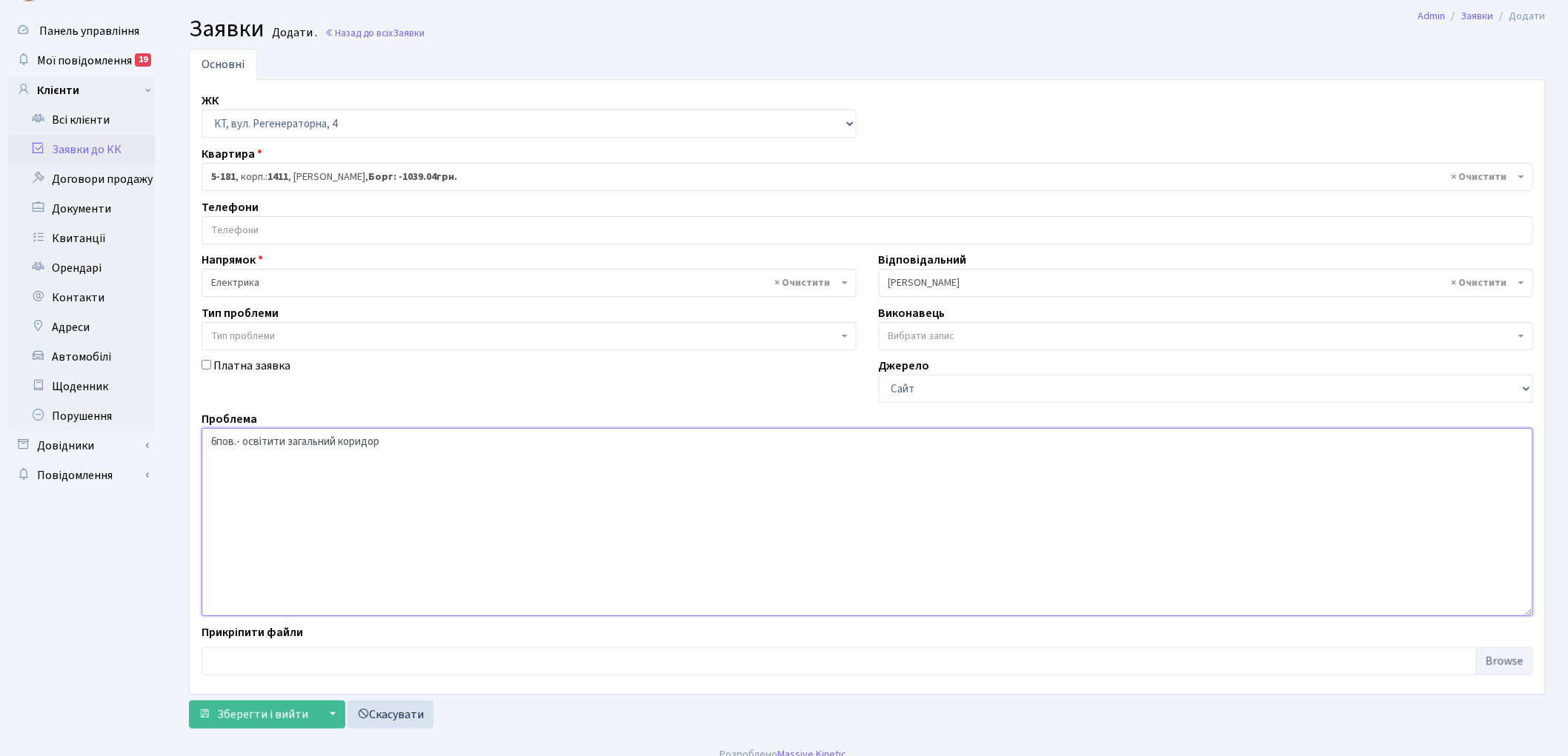
scroll to position [49, 0]
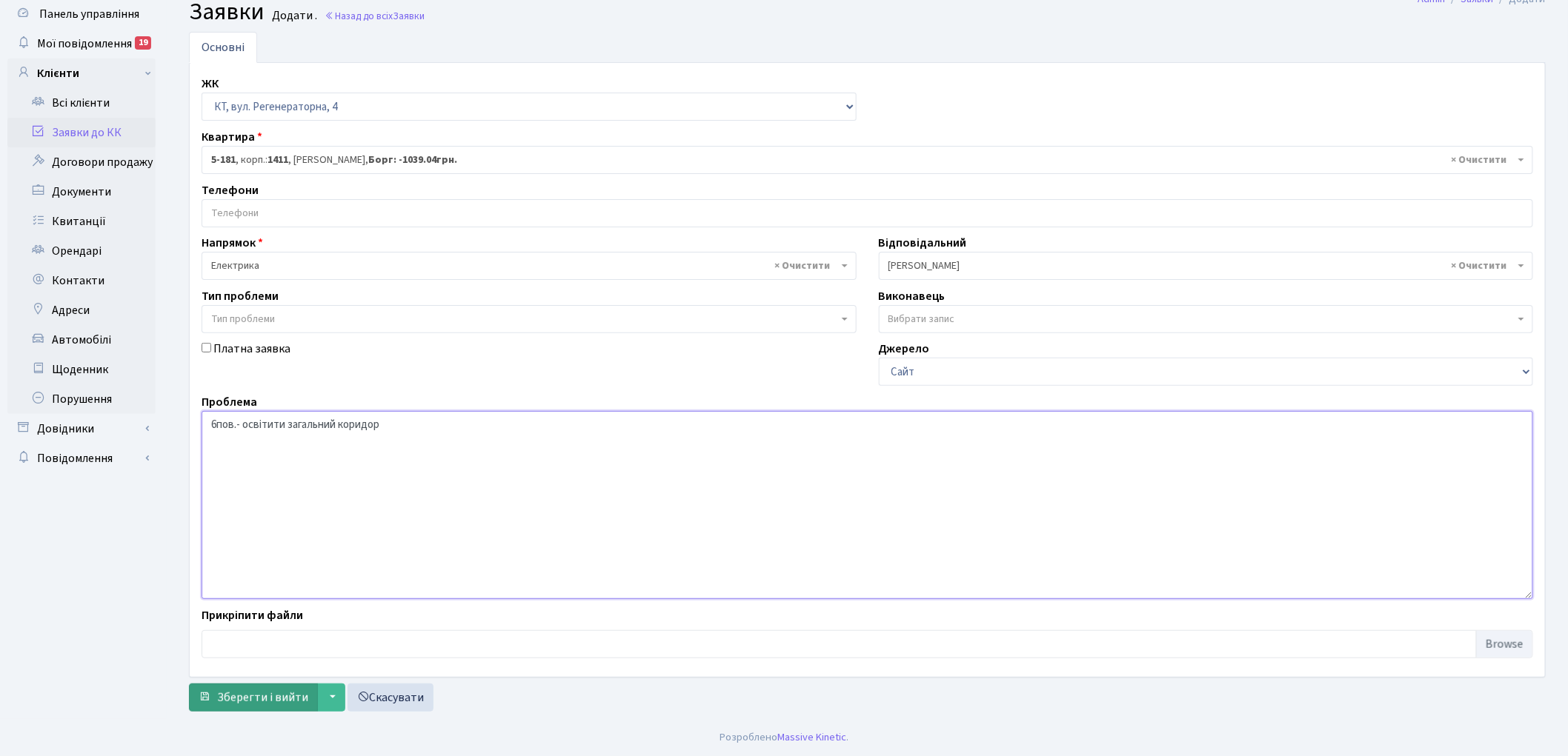
type textarea "6пов.- освітити загальний коридор"
click at [232, 694] on span "Зберегти і вийти" at bounding box center [263, 697] width 91 height 16
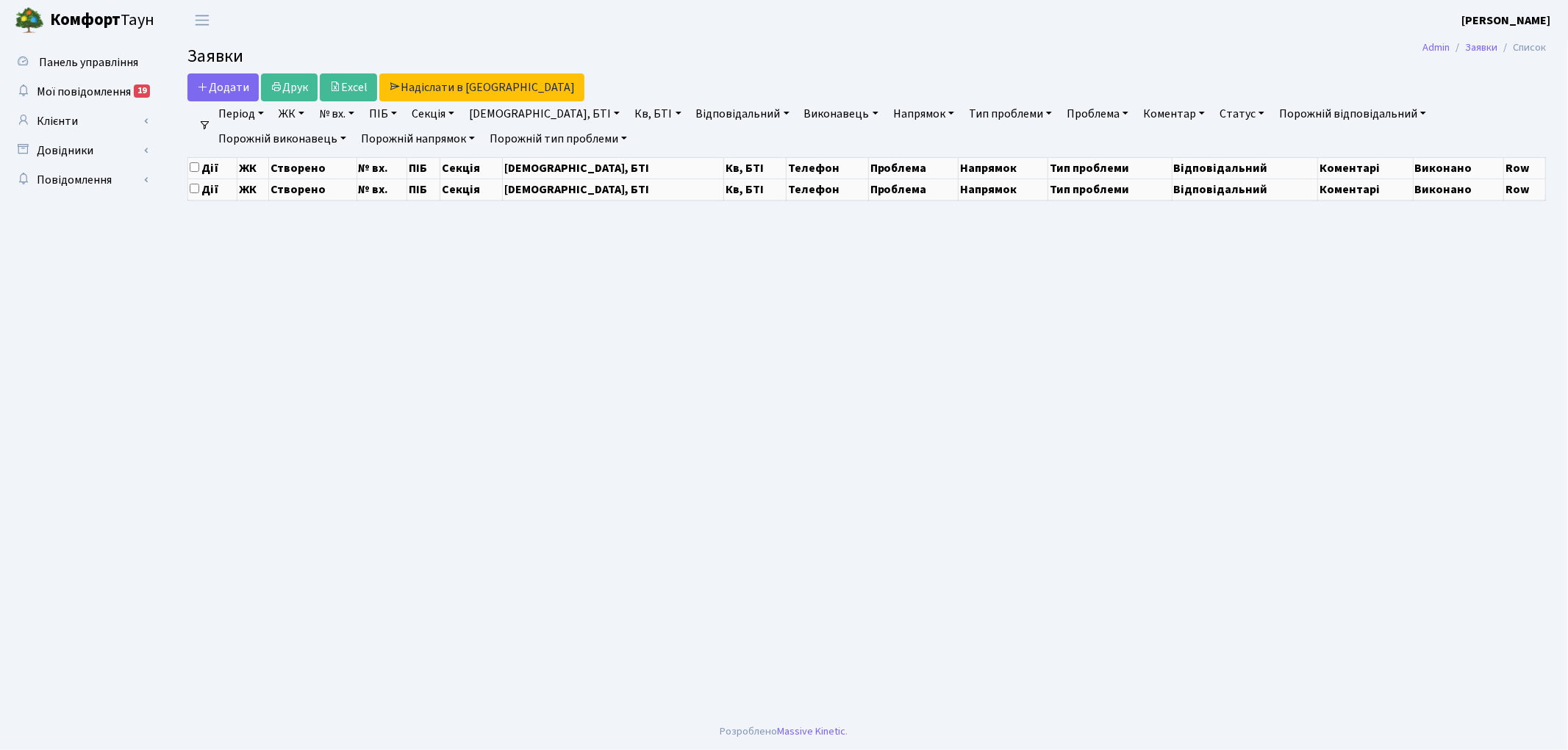
select select "25"
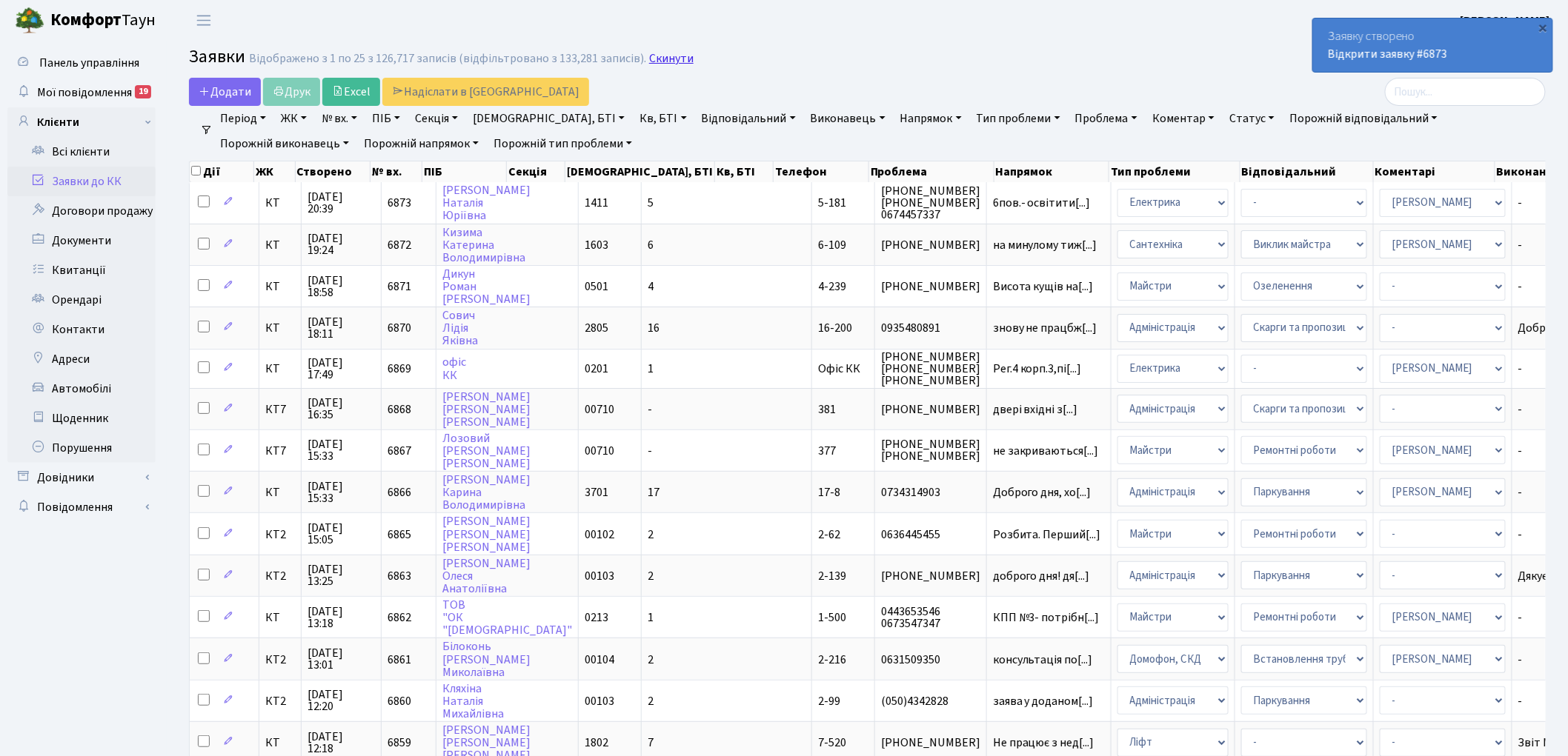
click at [659, 61] on link "Скинути" at bounding box center [671, 59] width 44 height 14
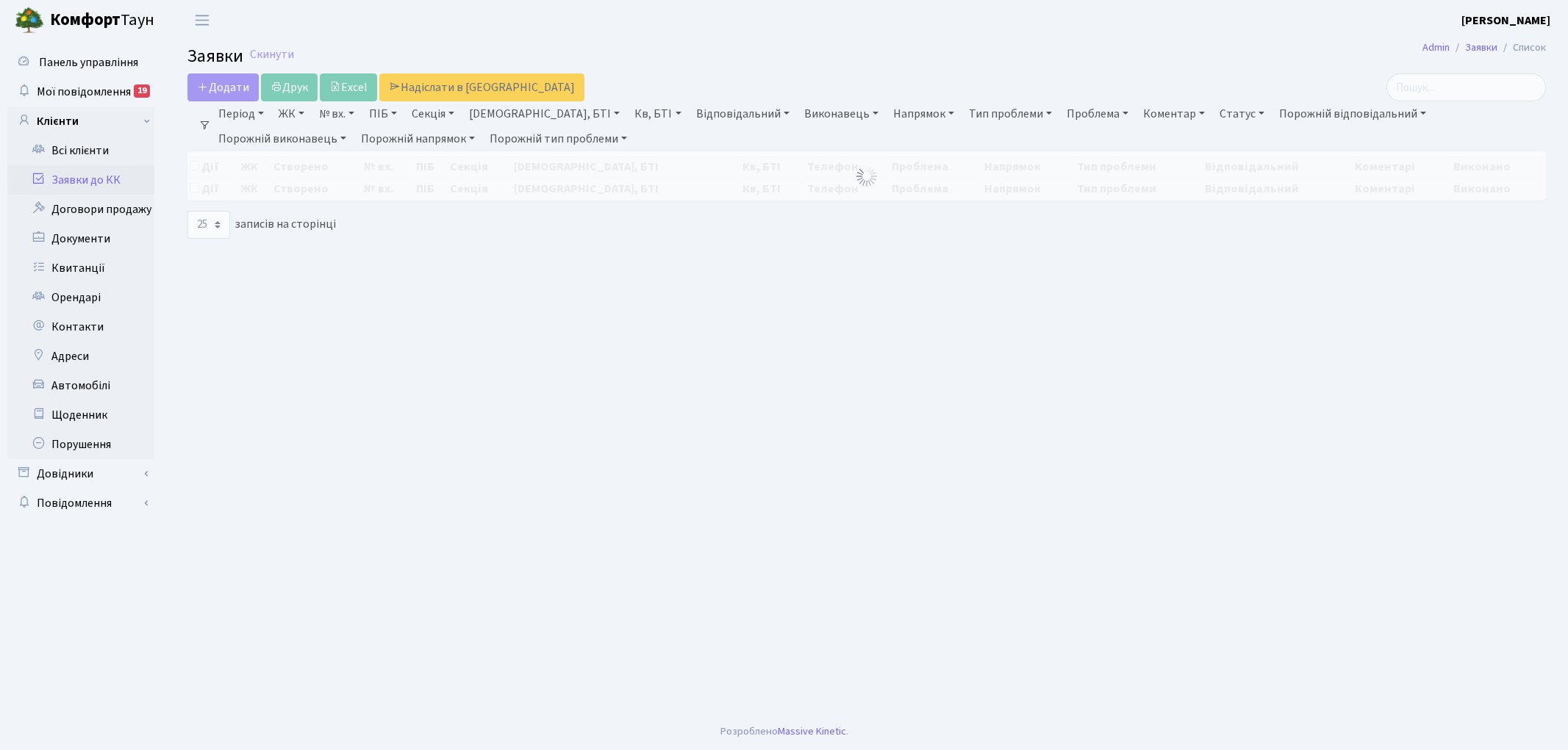
select select "25"
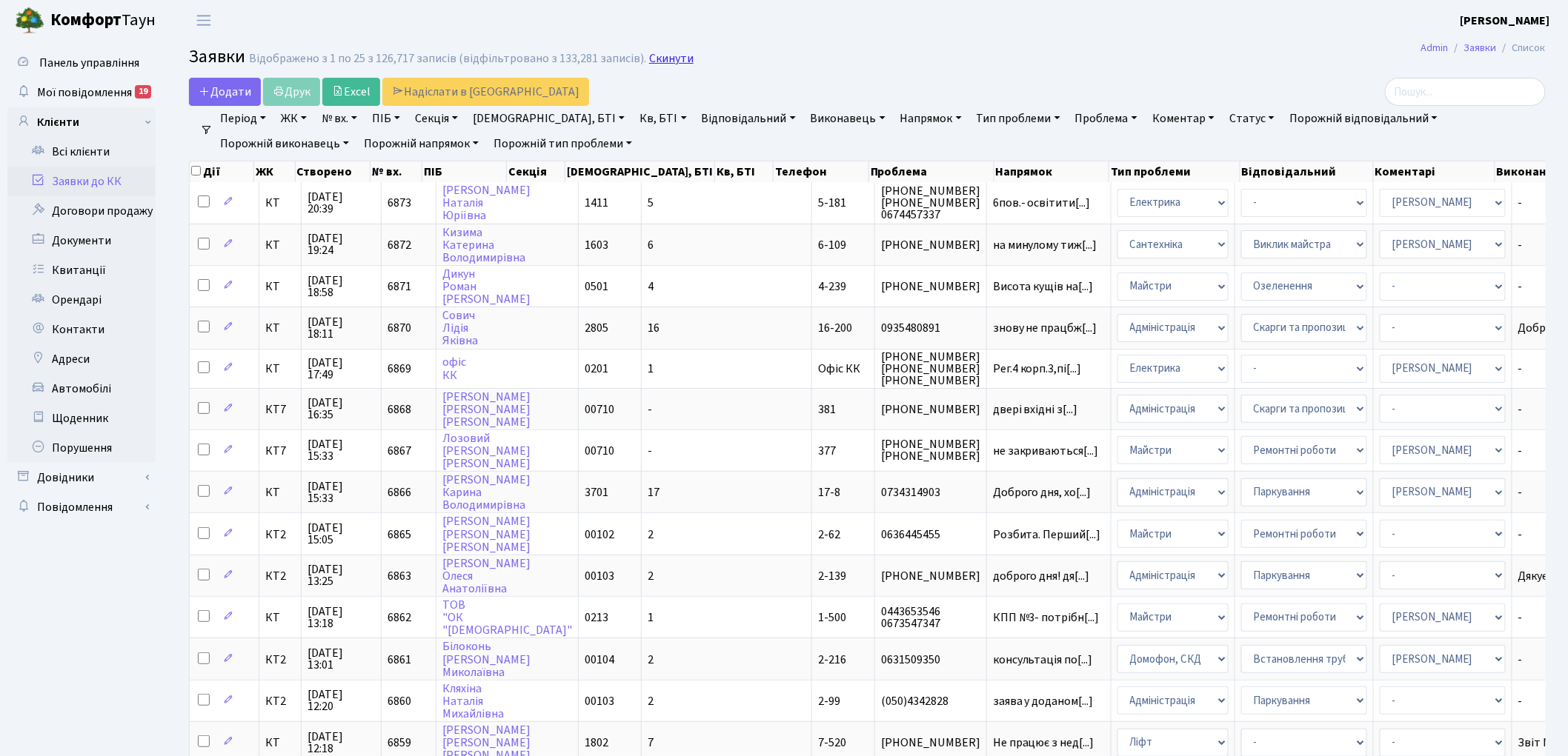
click at [669, 55] on link "Скинути" at bounding box center [671, 59] width 44 height 14
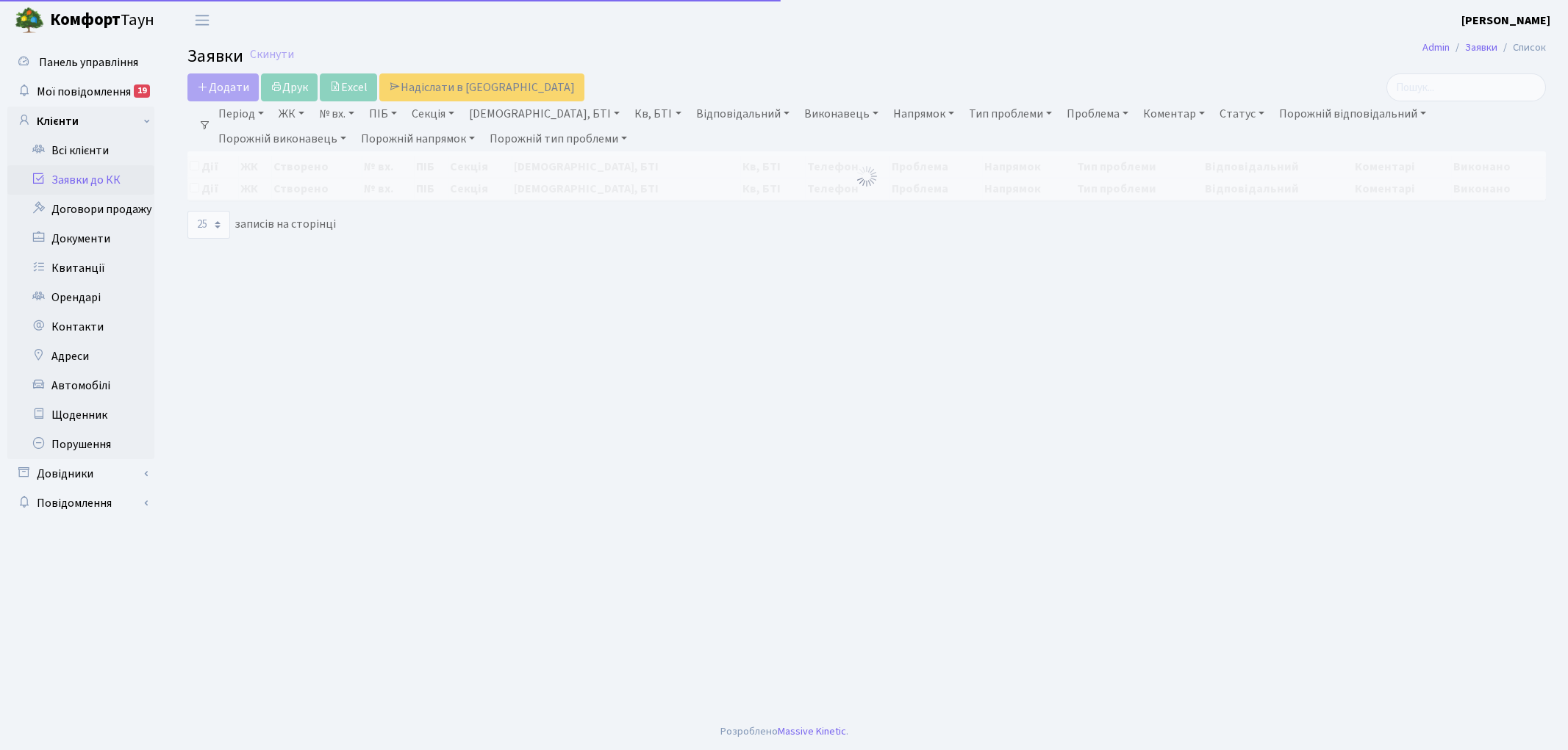
select select "25"
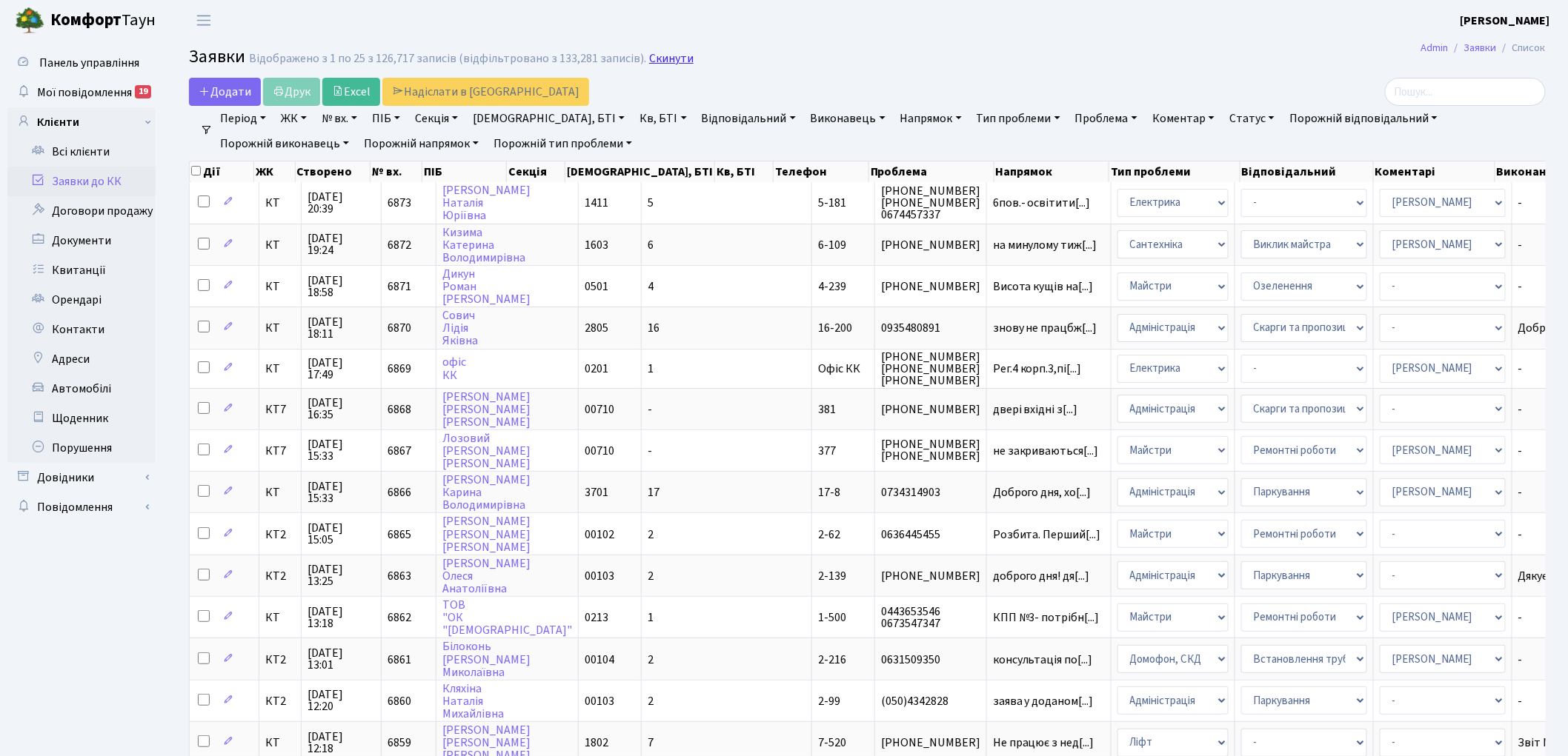
click at [658, 65] on link "Скинути" at bounding box center [671, 59] width 44 height 14
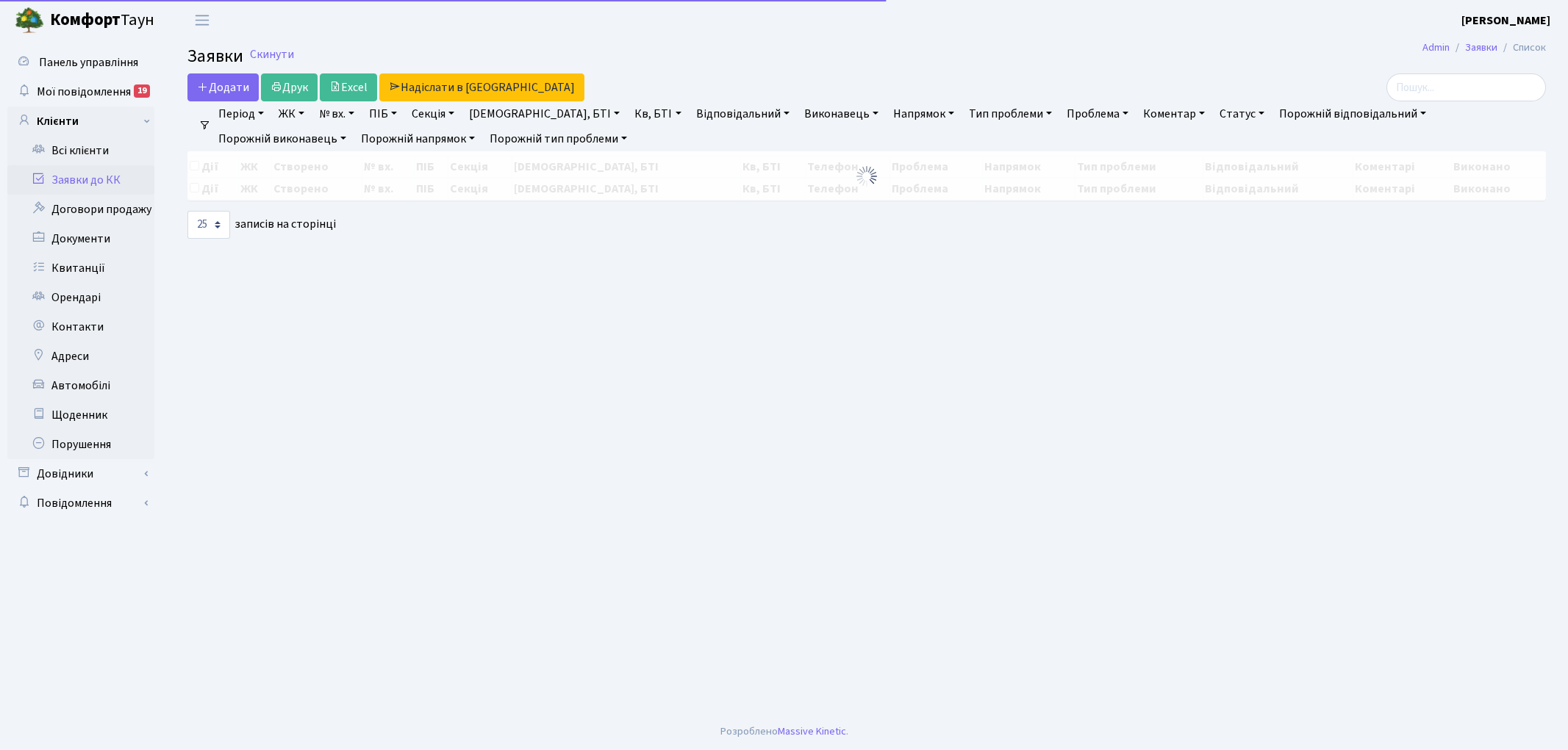
select select "25"
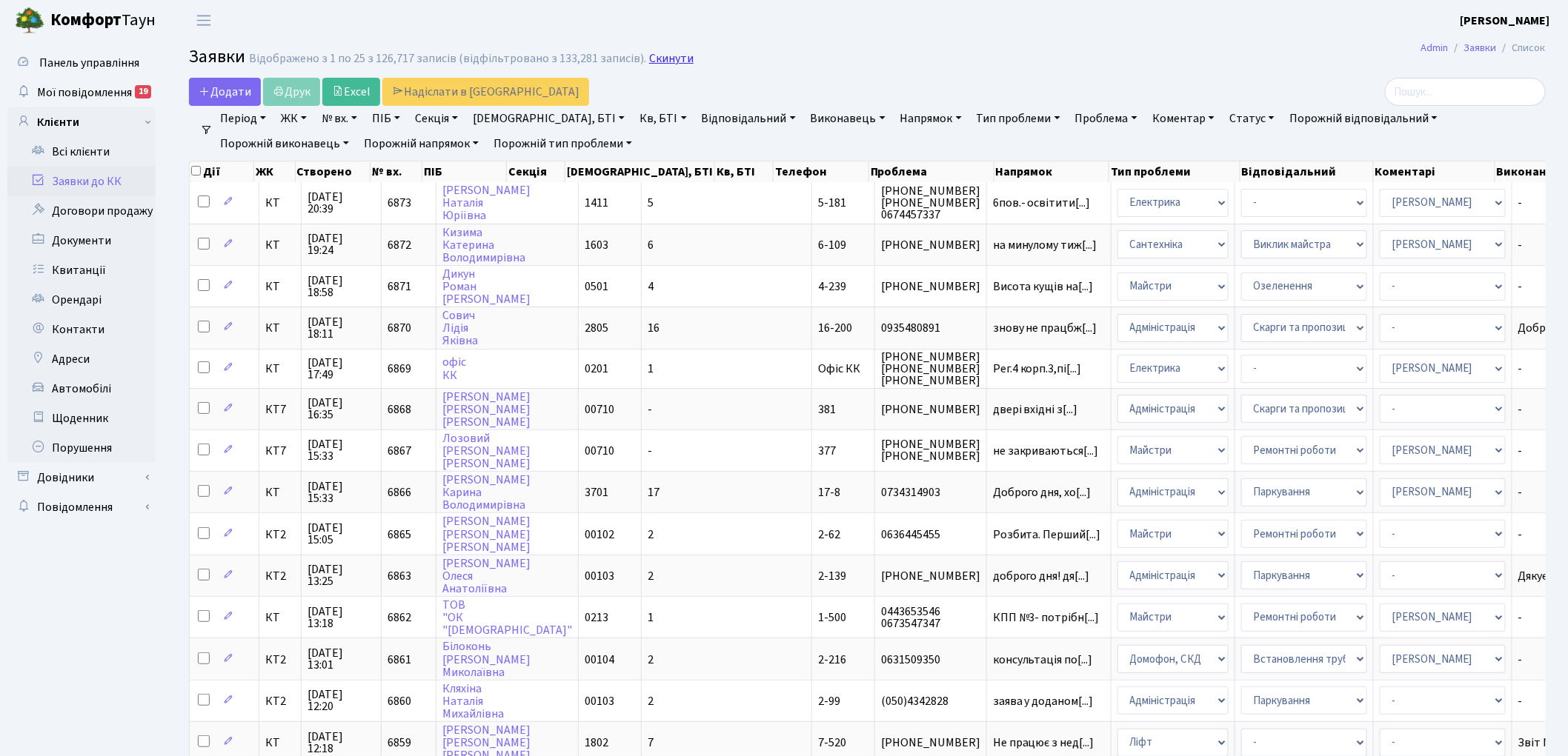
click at [656, 65] on link "Скинути" at bounding box center [671, 59] width 44 height 14
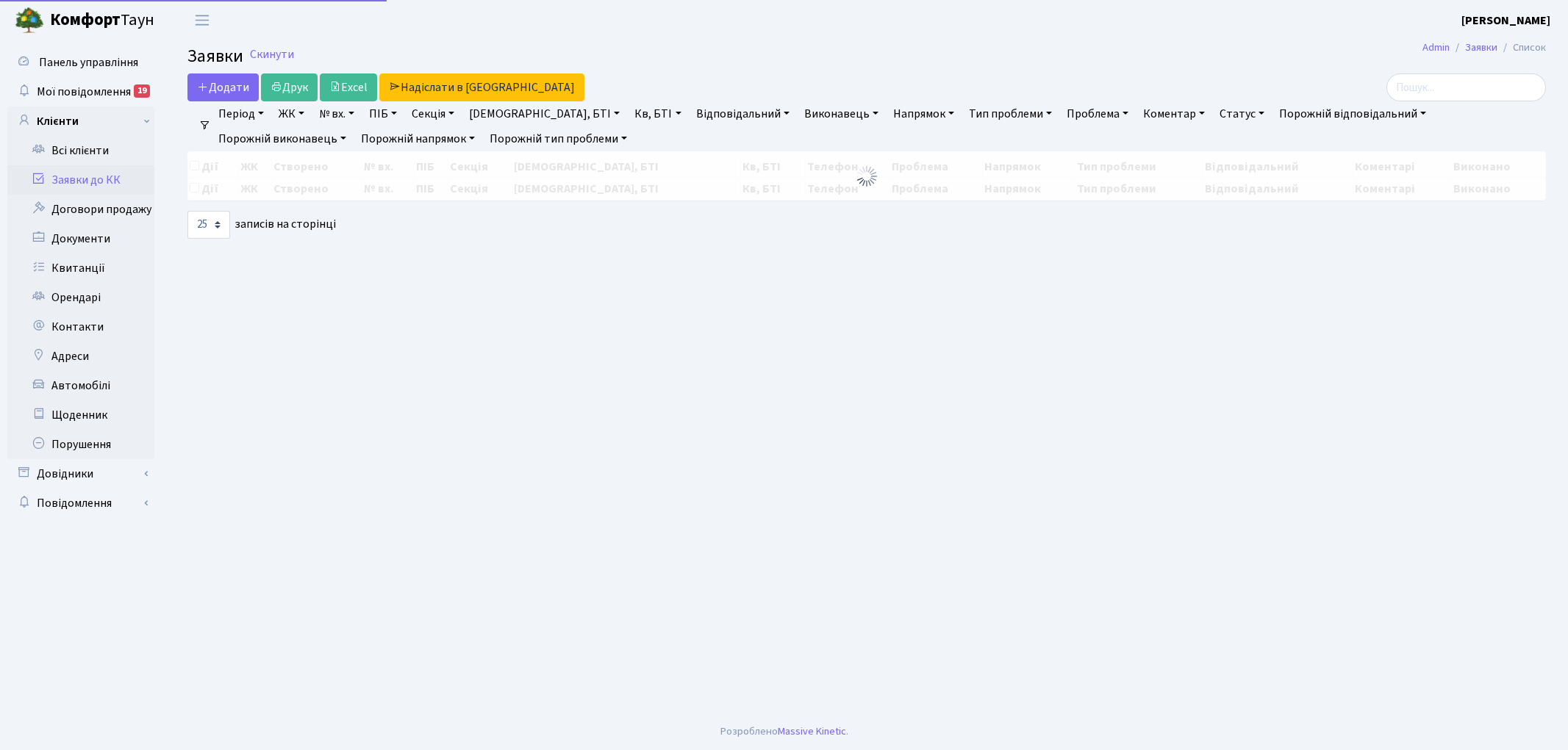
select select "25"
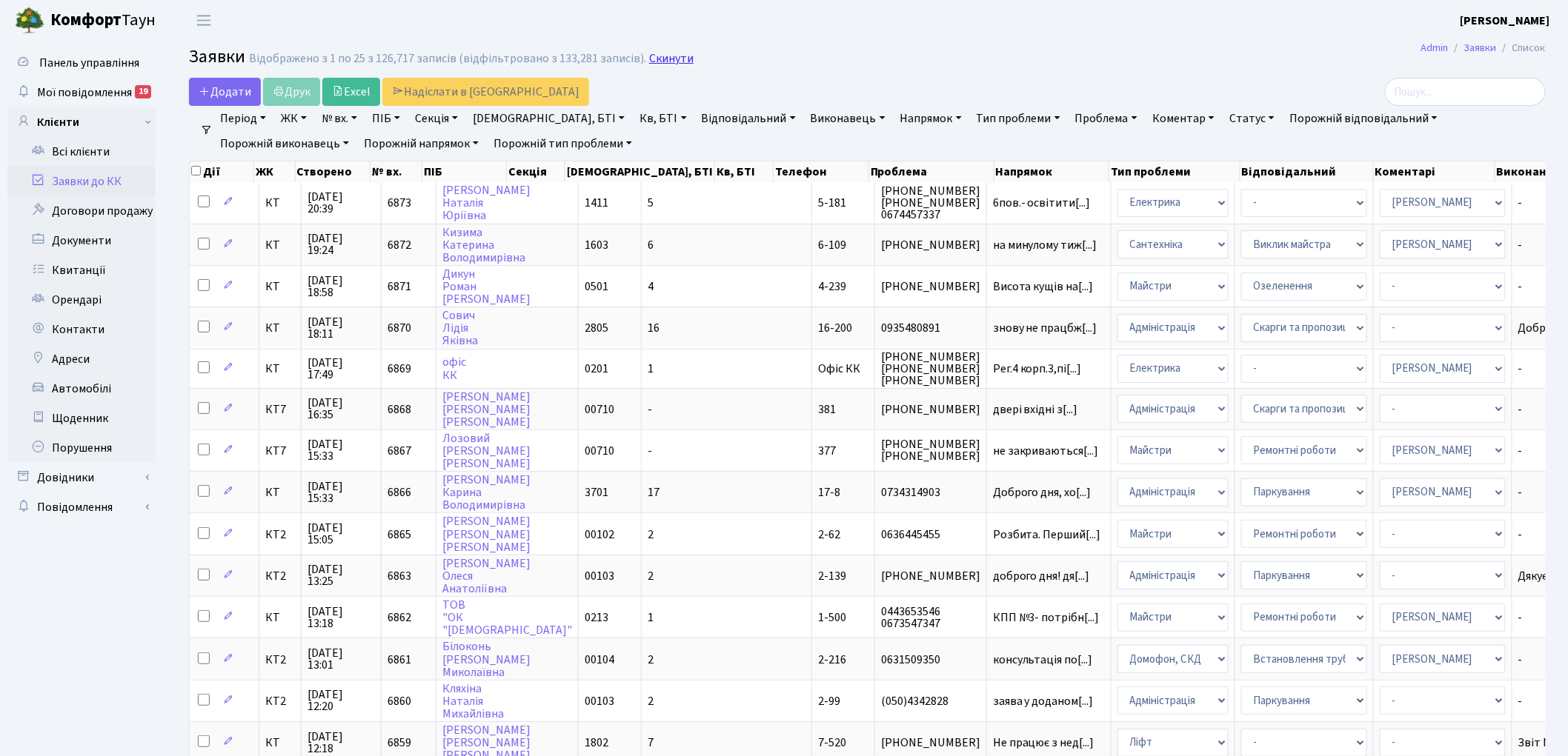
click at [660, 60] on link "Скинути" at bounding box center [671, 59] width 44 height 14
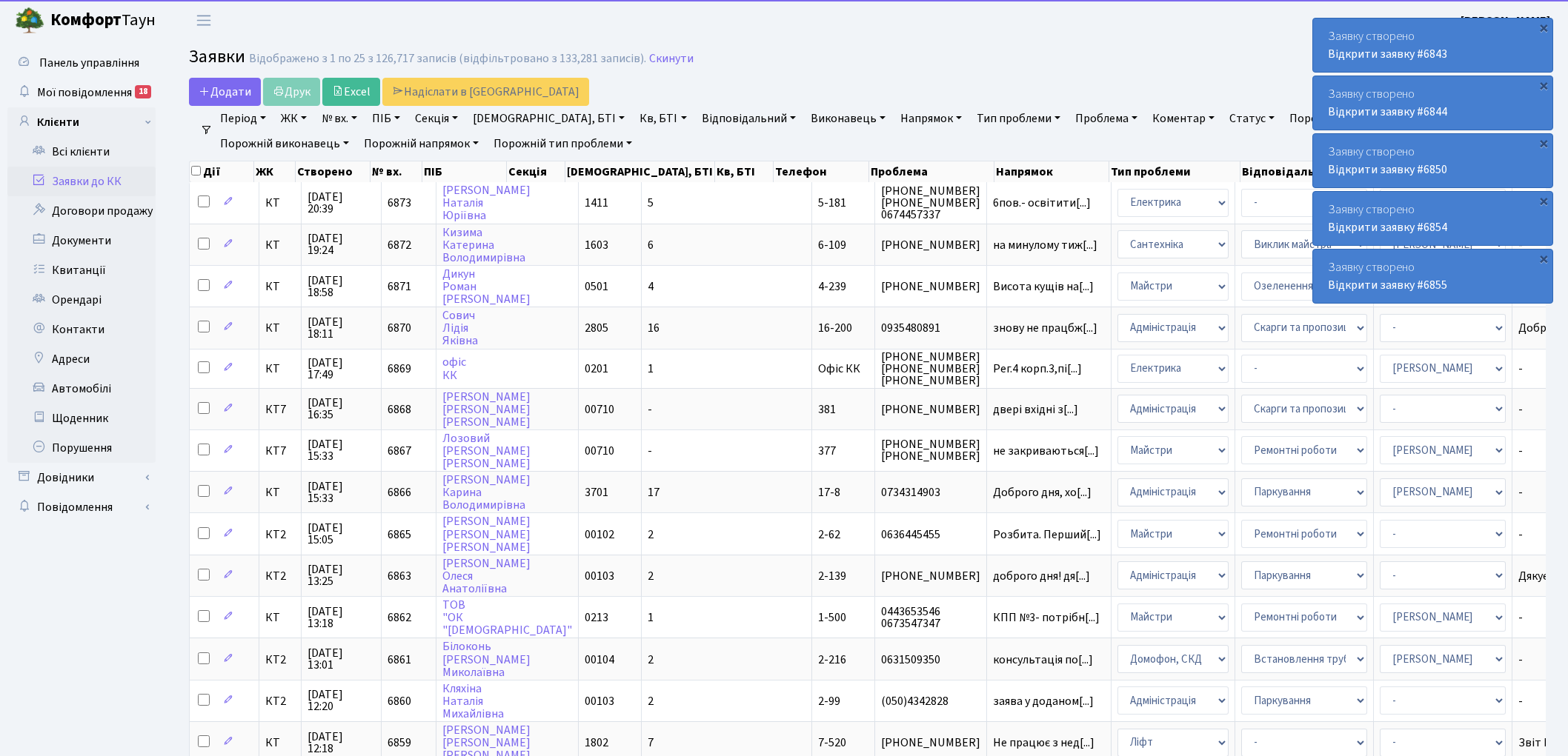
select select "25"
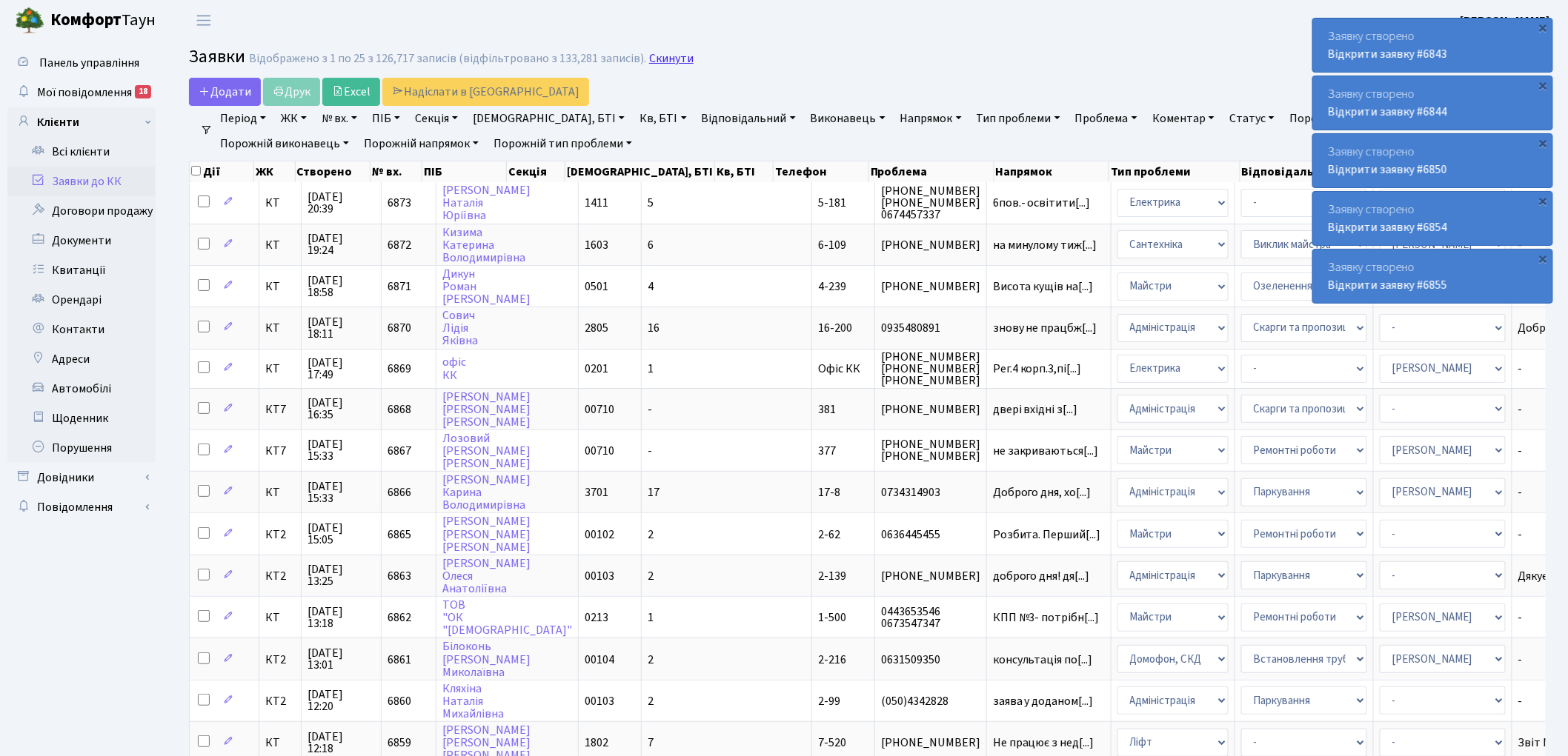
click at [653, 55] on link "Скинути" at bounding box center [671, 59] width 44 height 14
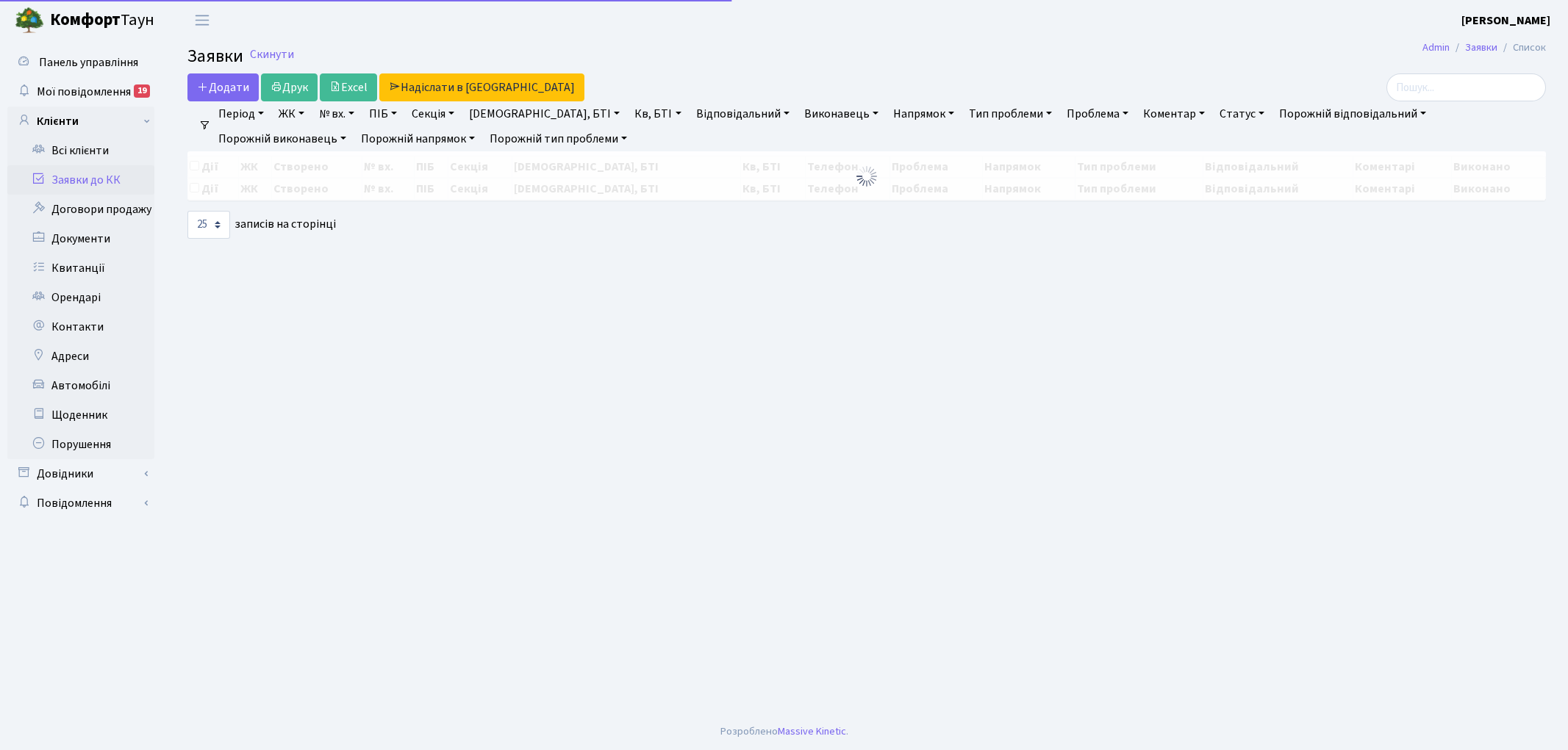
select select "25"
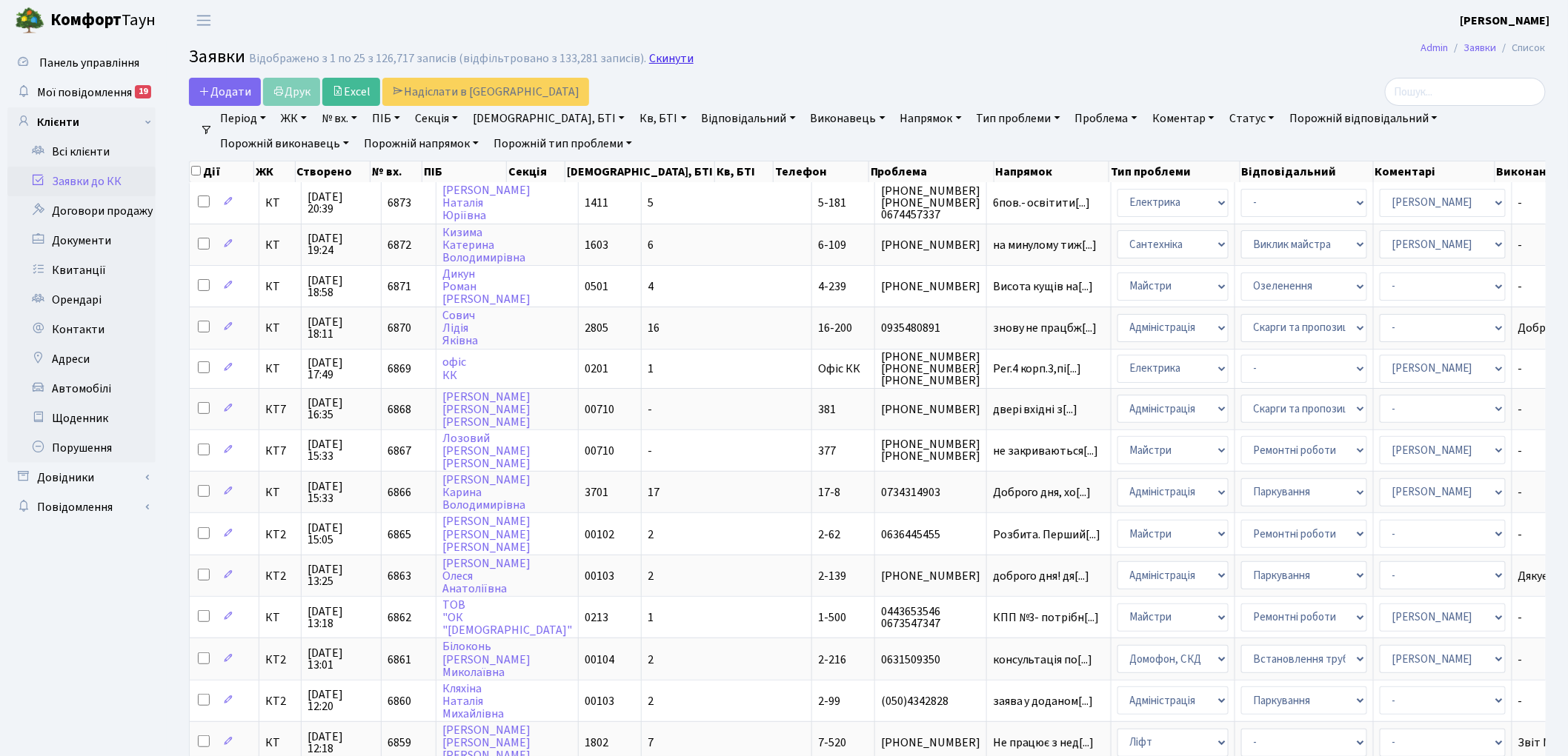
click at [653, 55] on link "Скинути" at bounding box center [671, 59] width 44 height 14
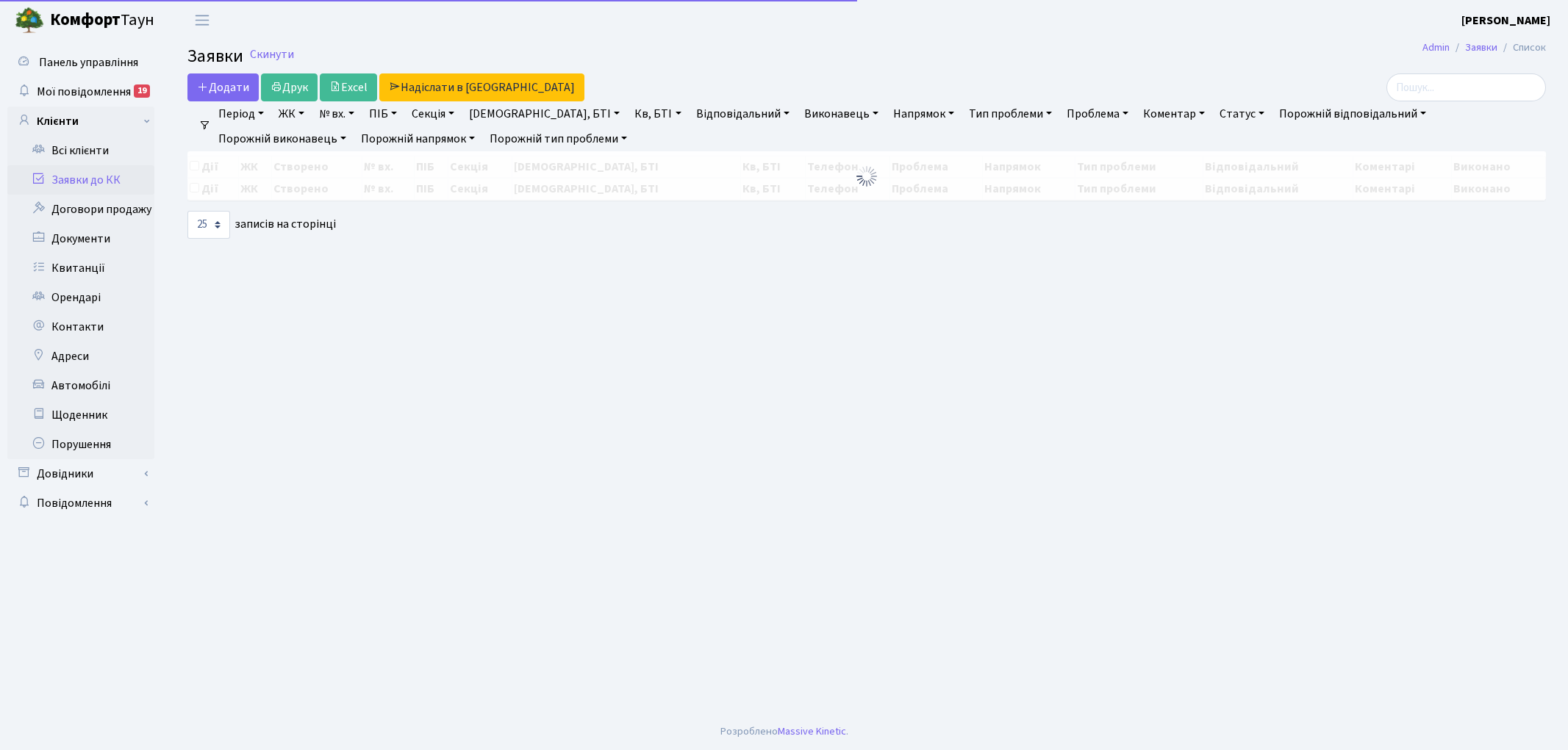
select select "25"
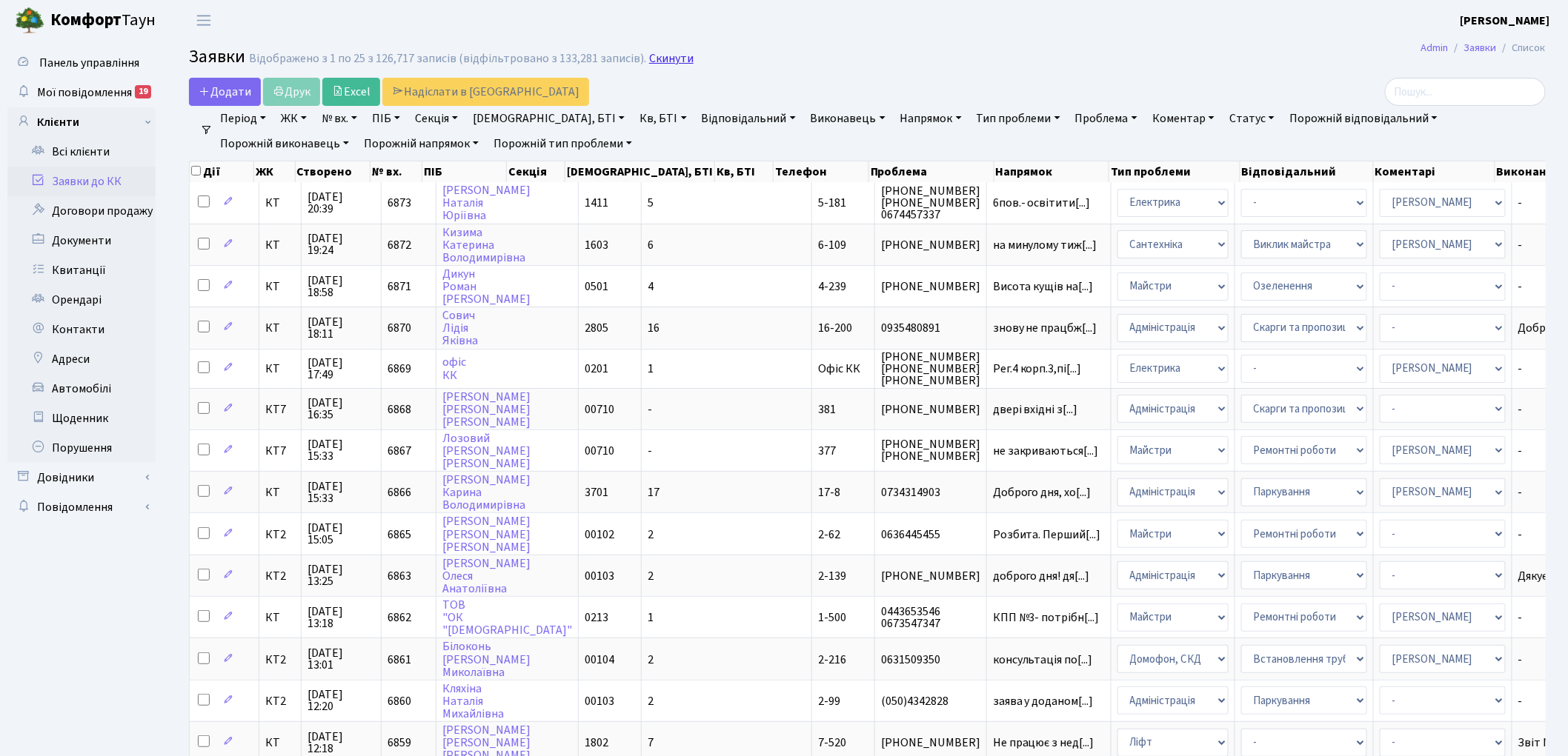
click at [665, 58] on link "Скинути" at bounding box center [671, 59] width 44 height 14
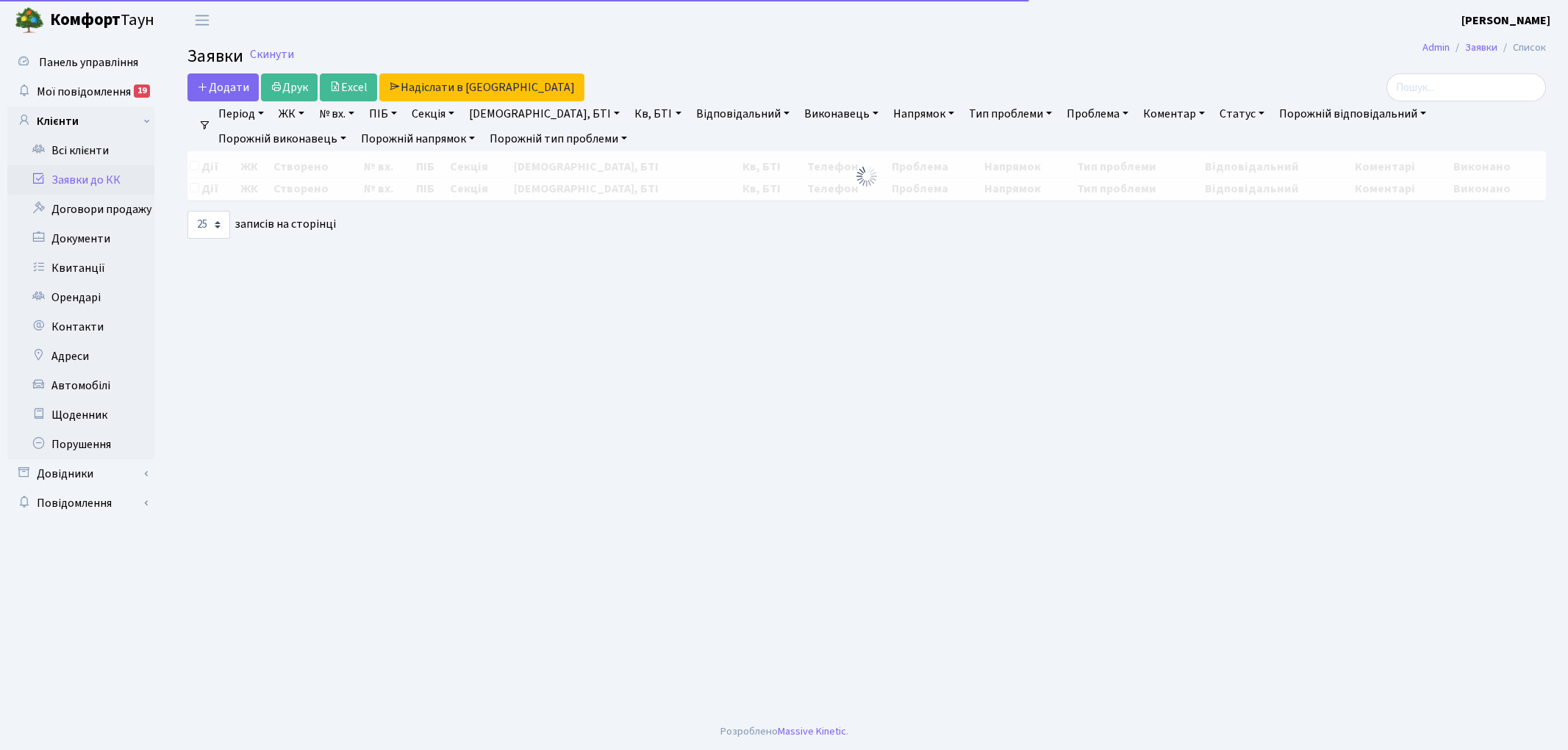
select select "25"
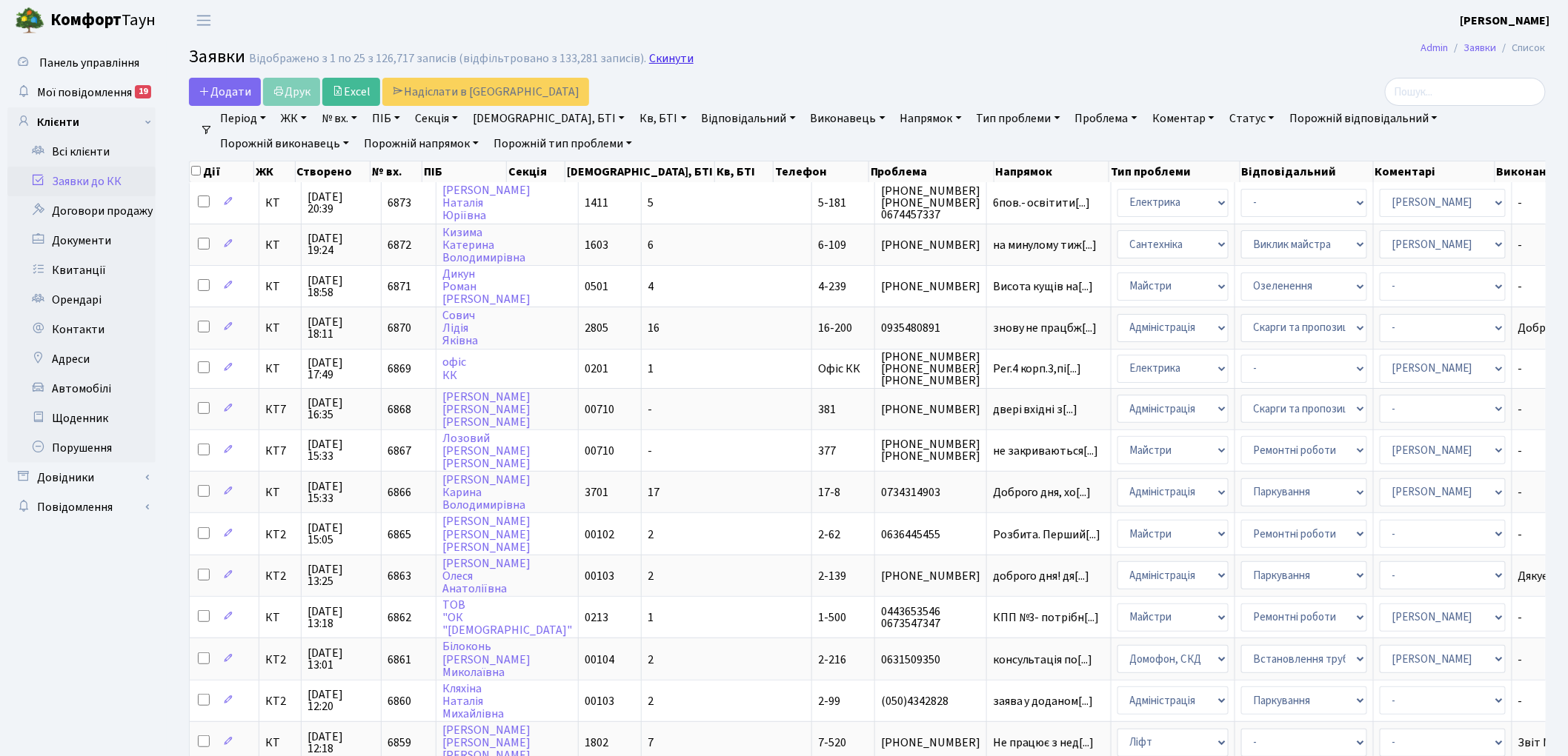
click at [665, 60] on link "Скинути" at bounding box center [671, 59] width 44 height 14
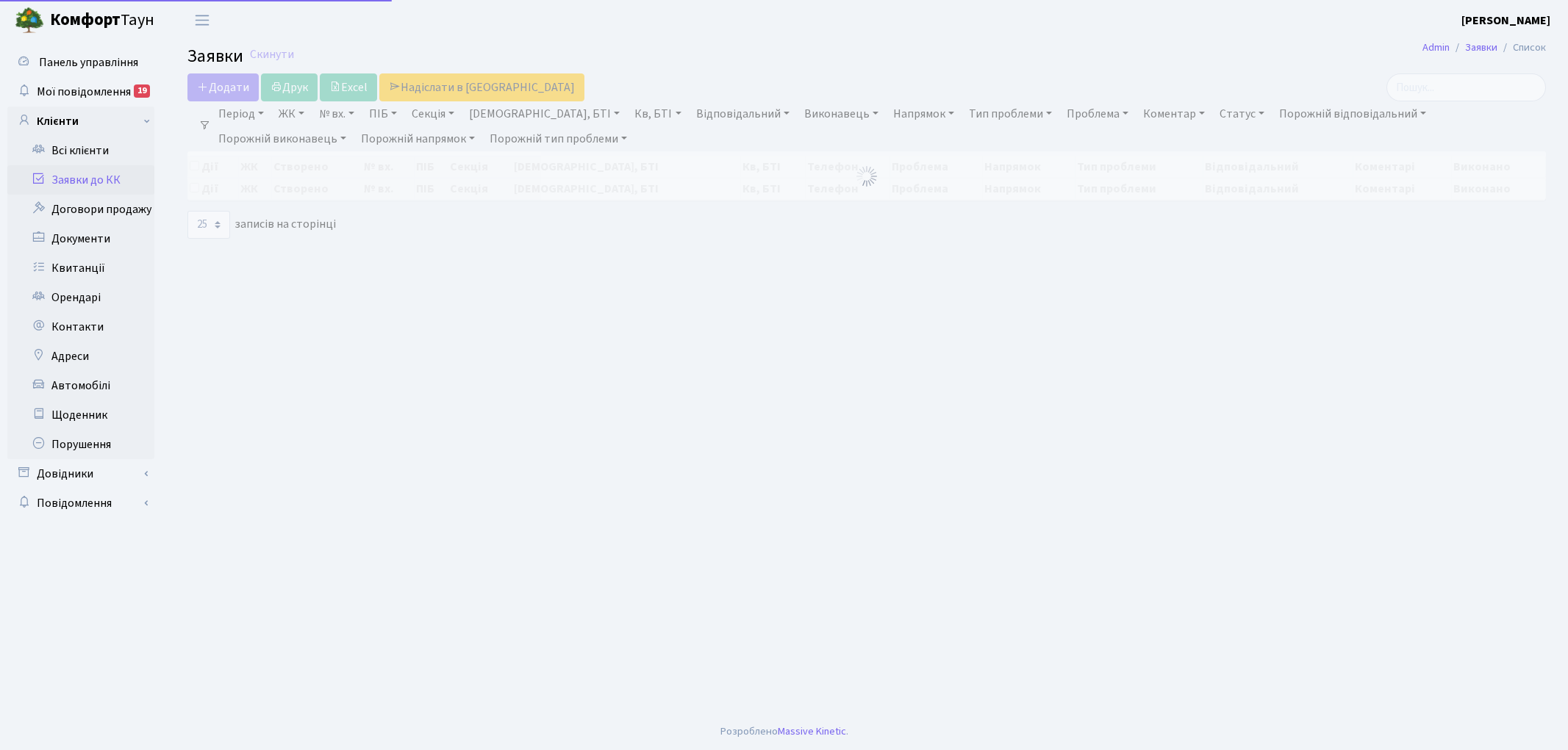
select select "25"
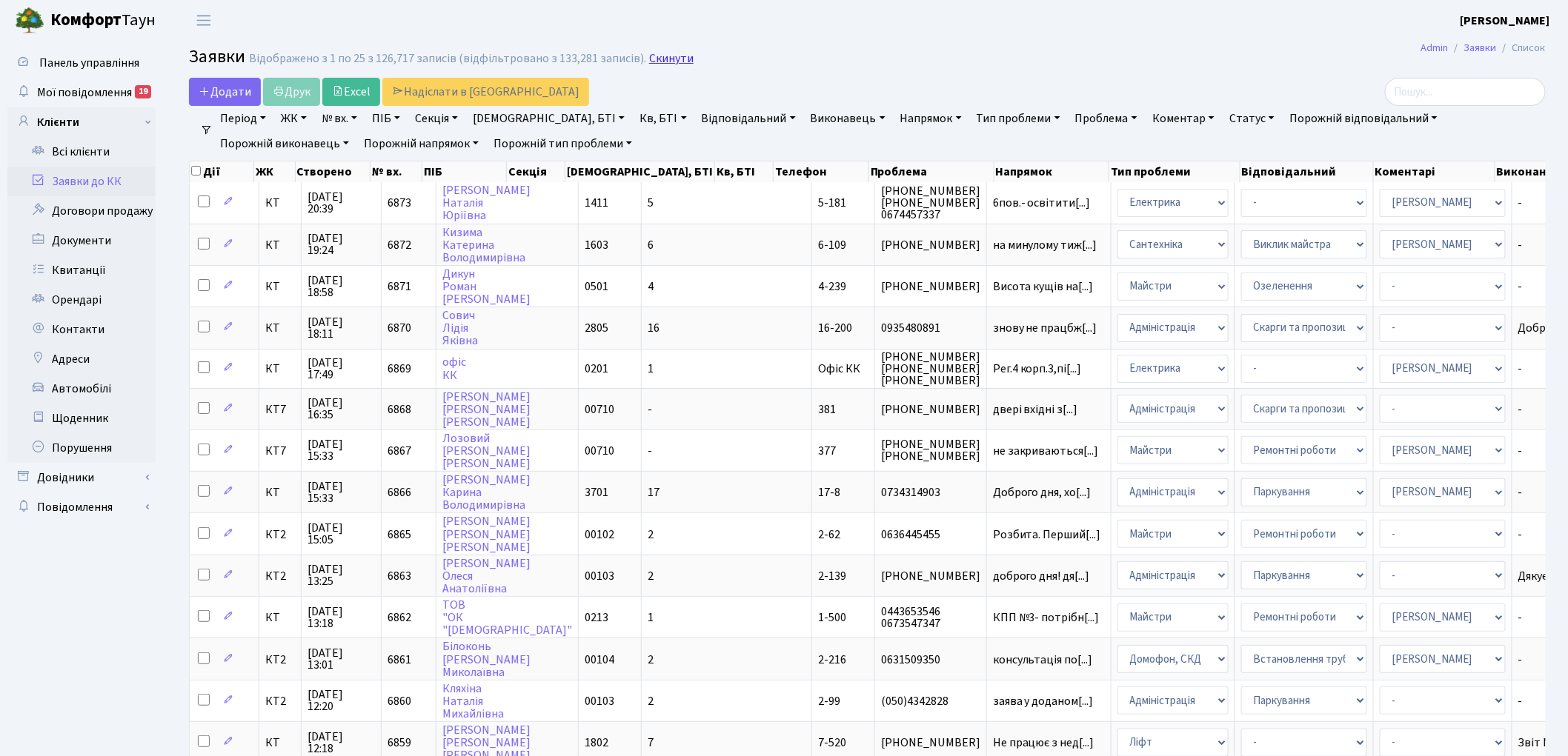
click at [653, 61] on link "Скинути" at bounding box center [671, 59] width 44 height 14
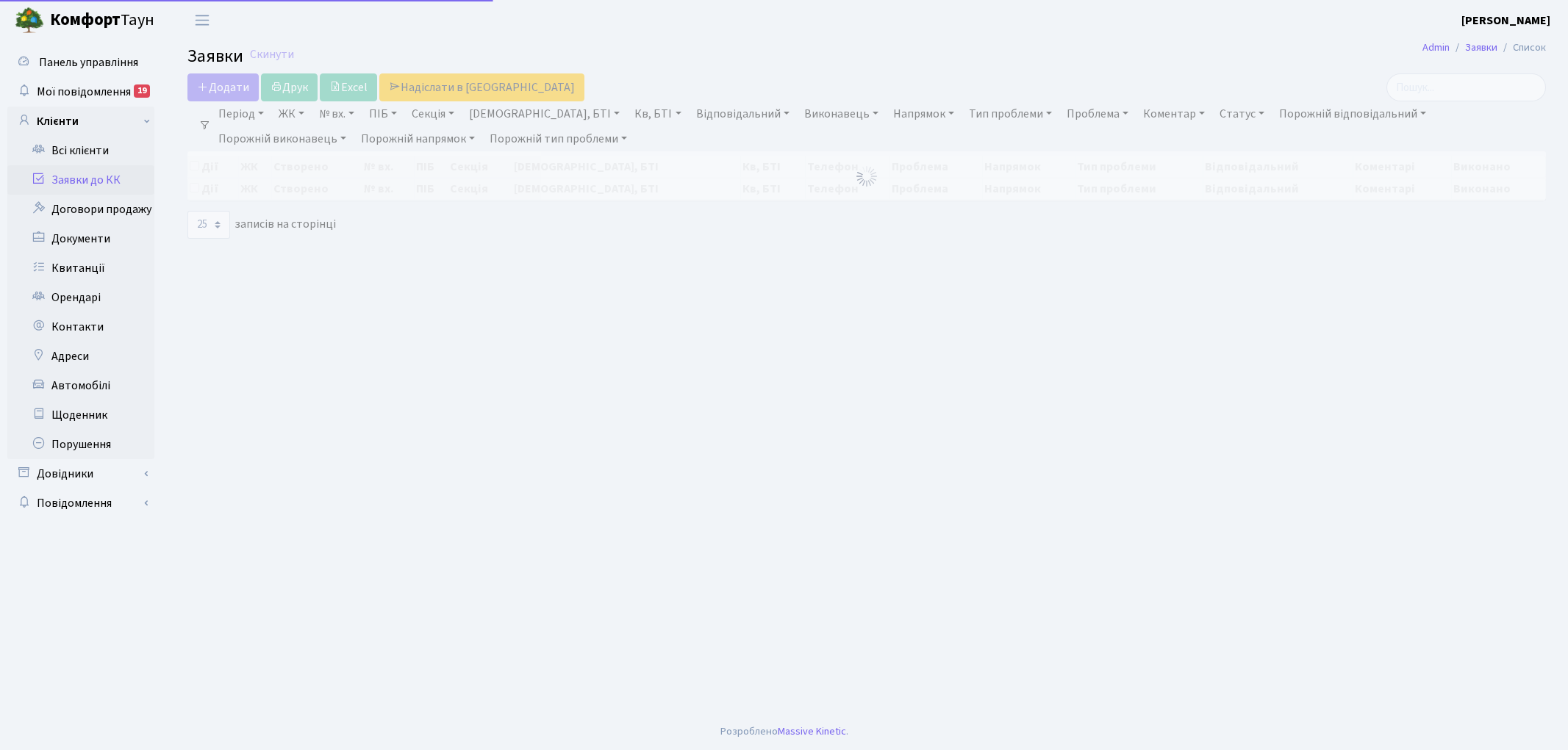
select select "25"
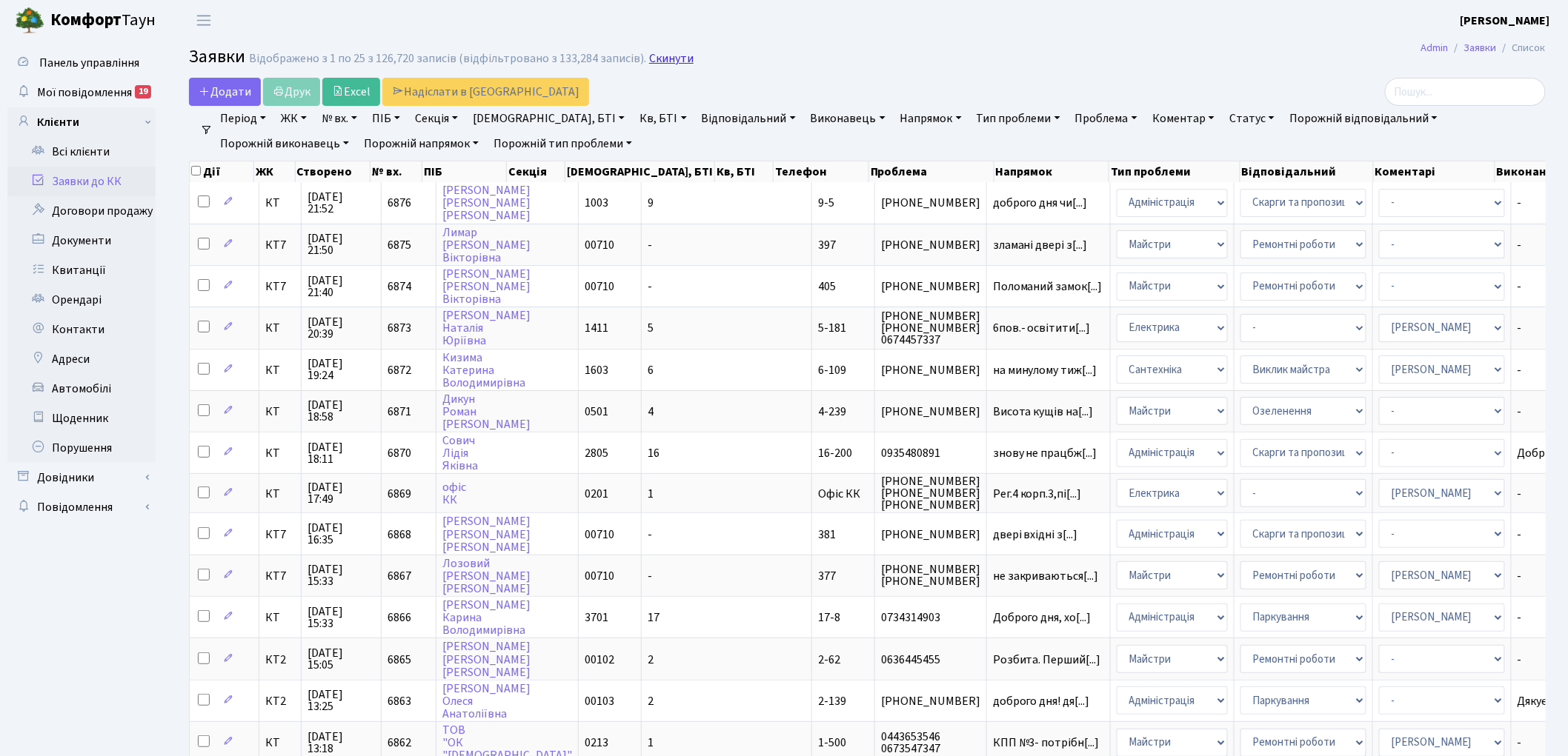
click at [658, 59] on link "Скинути" at bounding box center [671, 59] width 44 height 14
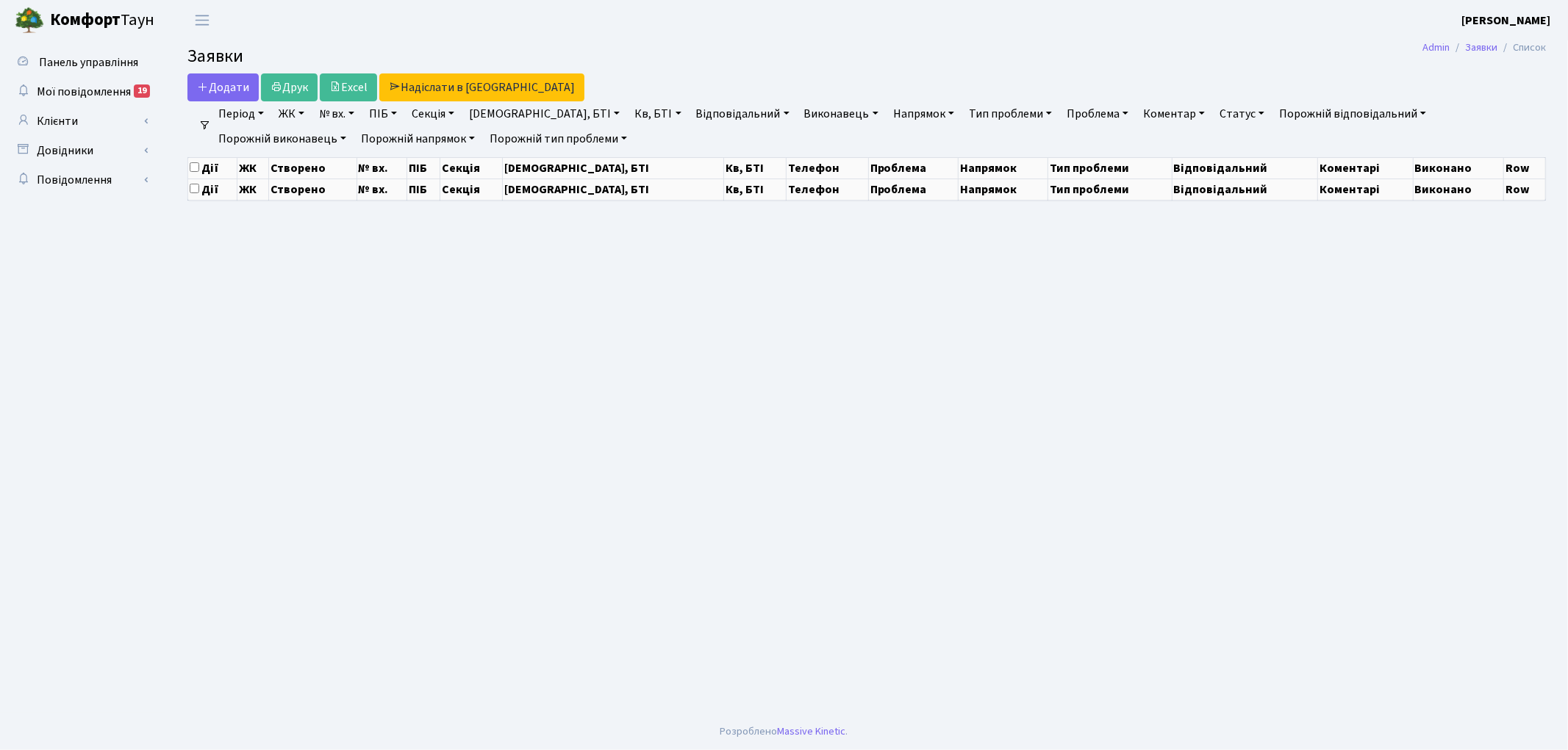
select select "25"
